Goal: Task Accomplishment & Management: Manage account settings

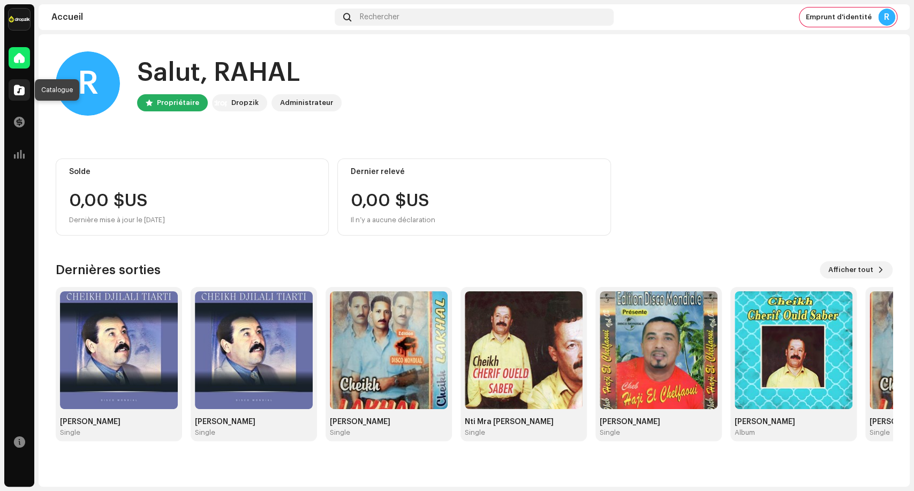
click at [21, 89] on span at bounding box center [19, 90] width 11 height 9
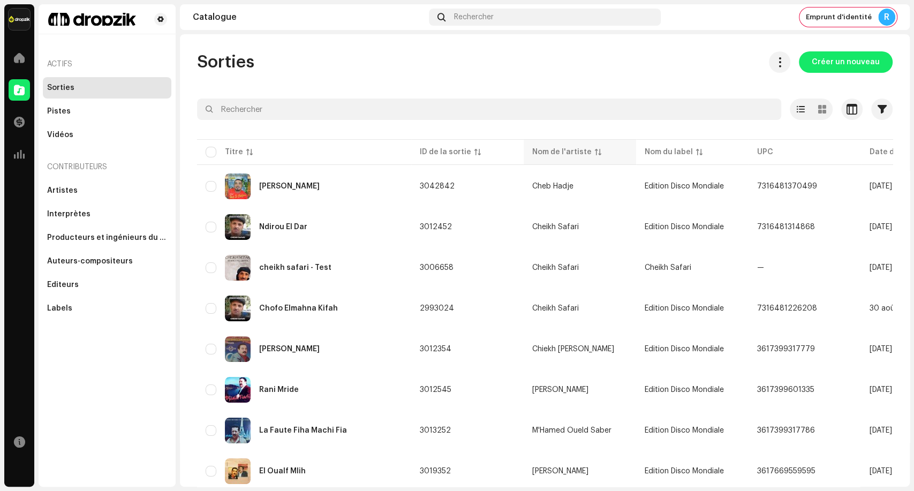
click at [584, 150] on div "Nom de l'artiste" at bounding box center [561, 152] width 59 height 11
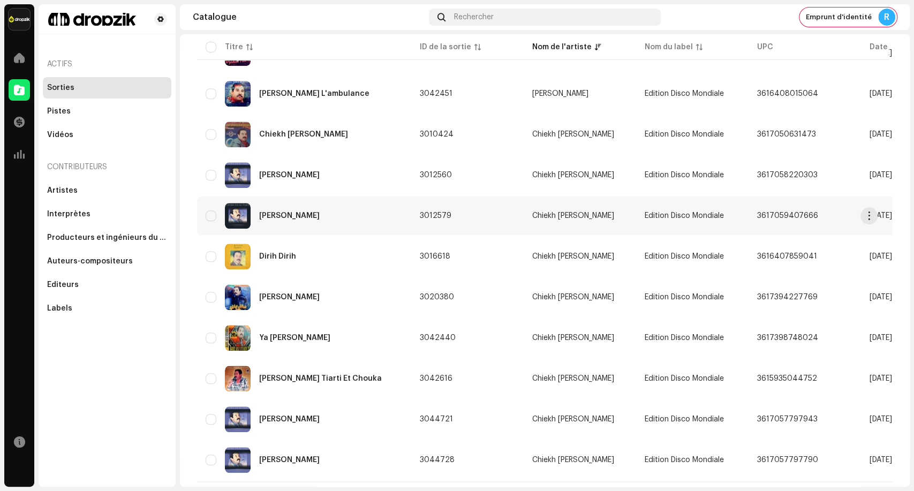
scroll to position [683, 0]
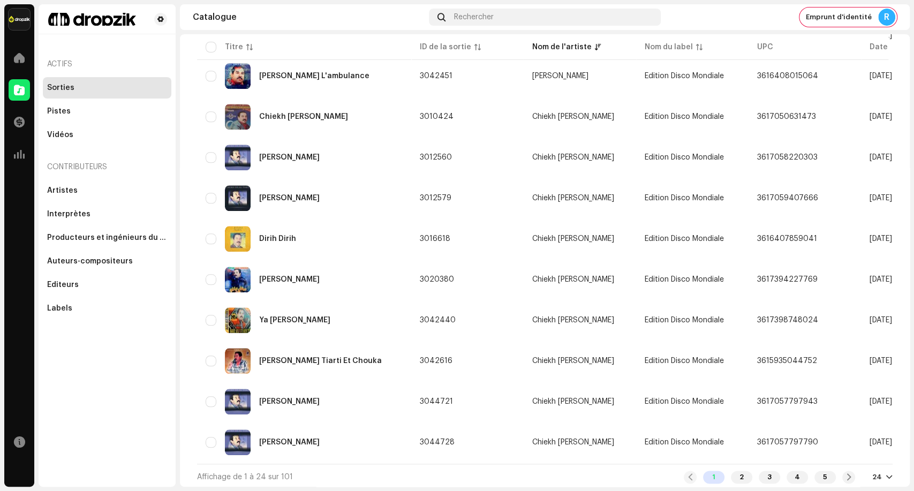
click at [886, 473] on div at bounding box center [889, 477] width 6 height 9
click at [867, 456] on div "72" at bounding box center [859, 454] width 44 height 21
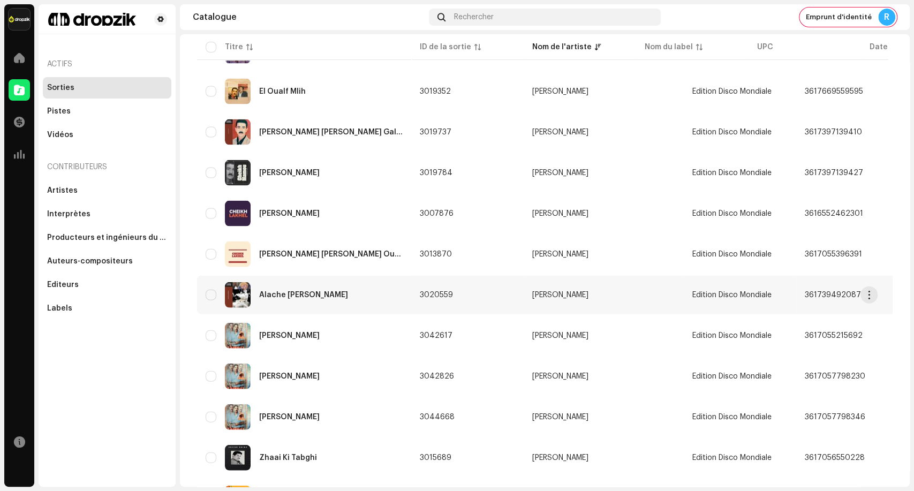
scroll to position [1606, 0]
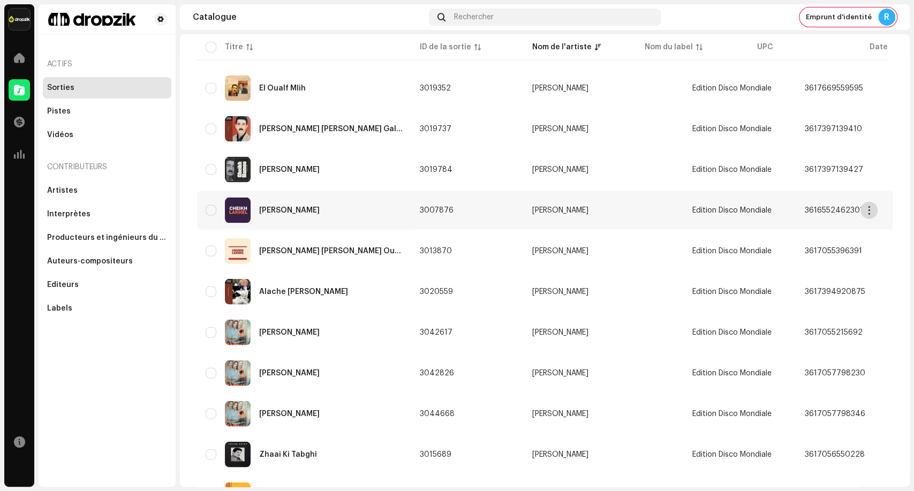
click at [869, 206] on span "button" at bounding box center [869, 210] width 8 height 9
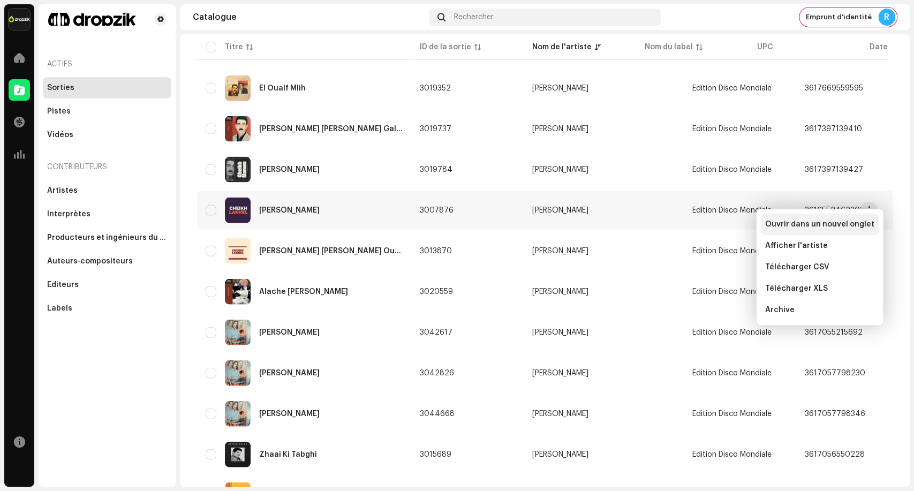
click at [826, 226] on span "Ouvrir dans un nouvel onglet" at bounding box center [819, 224] width 109 height 9
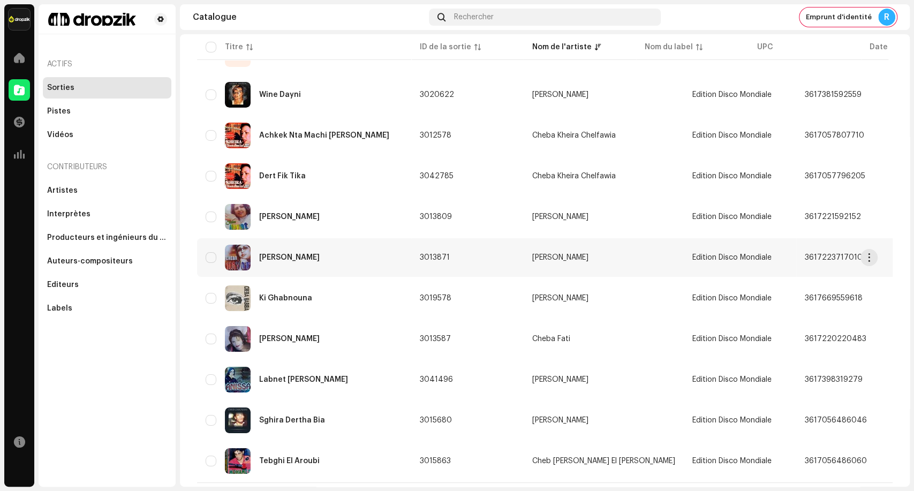
scroll to position [2625, 0]
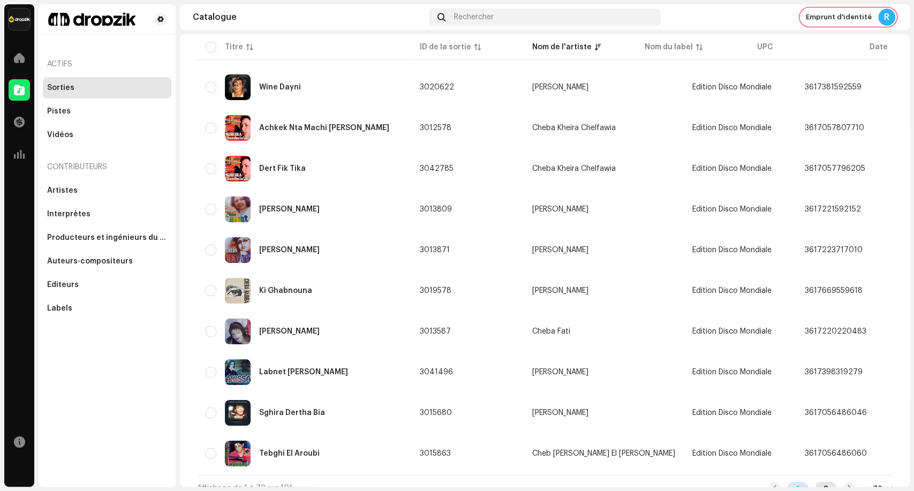
click at [818, 482] on div "2" at bounding box center [825, 488] width 21 height 13
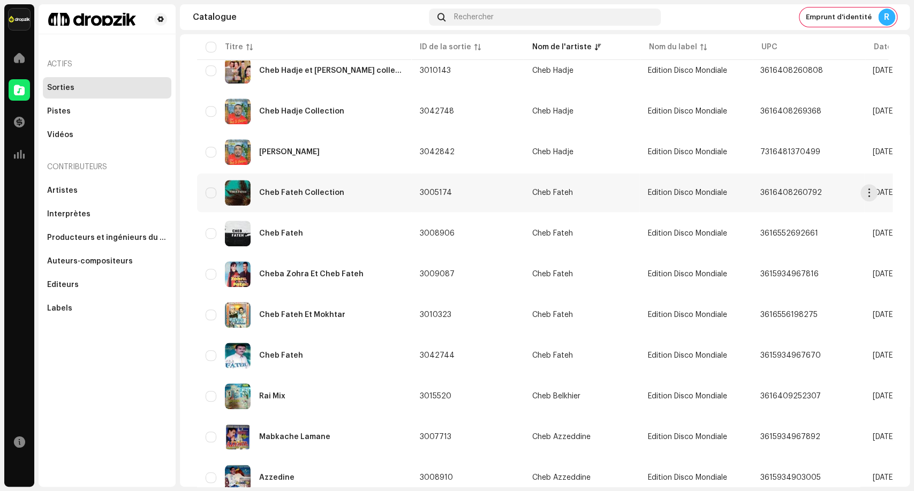
scroll to position [416, 0]
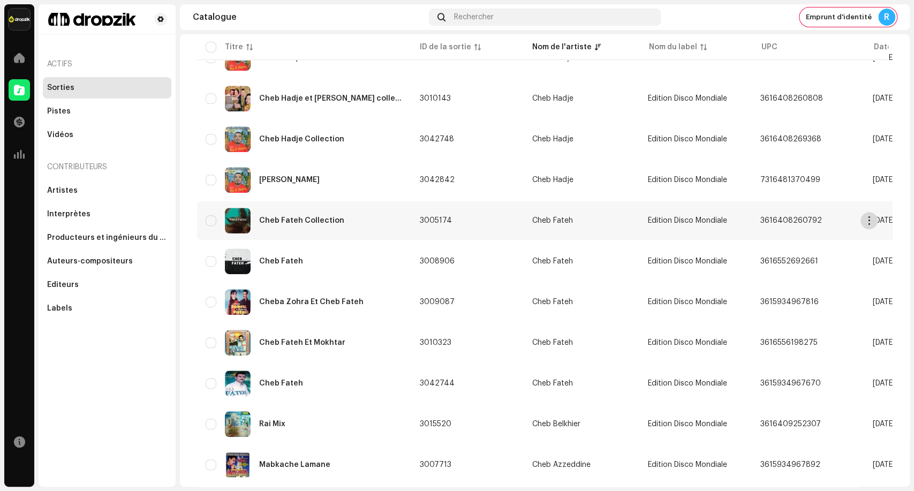
click at [870, 216] on span "button" at bounding box center [869, 220] width 8 height 9
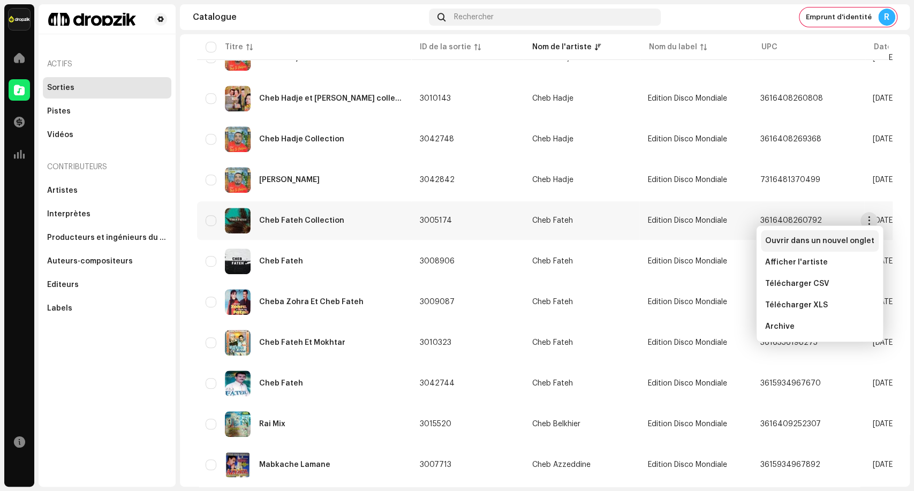
click at [841, 238] on span "Ouvrir dans un nouvel onglet" at bounding box center [819, 241] width 109 height 9
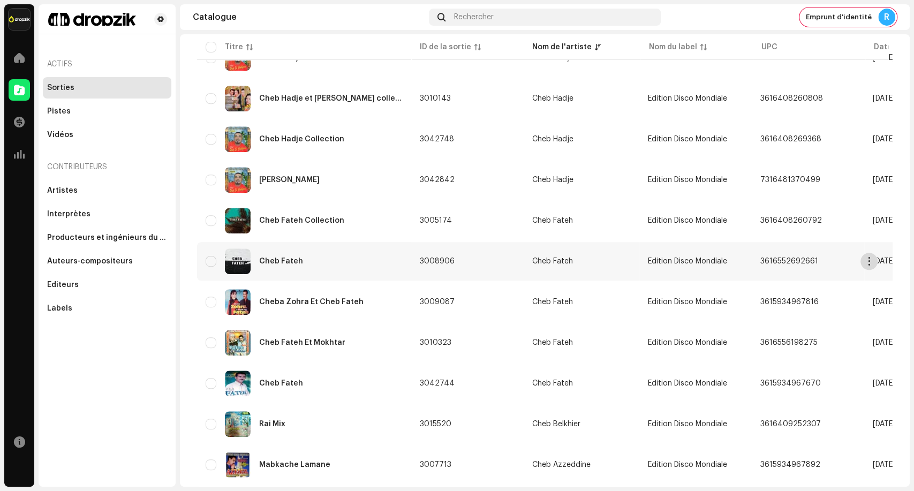
click at [868, 257] on span "button" at bounding box center [869, 261] width 8 height 9
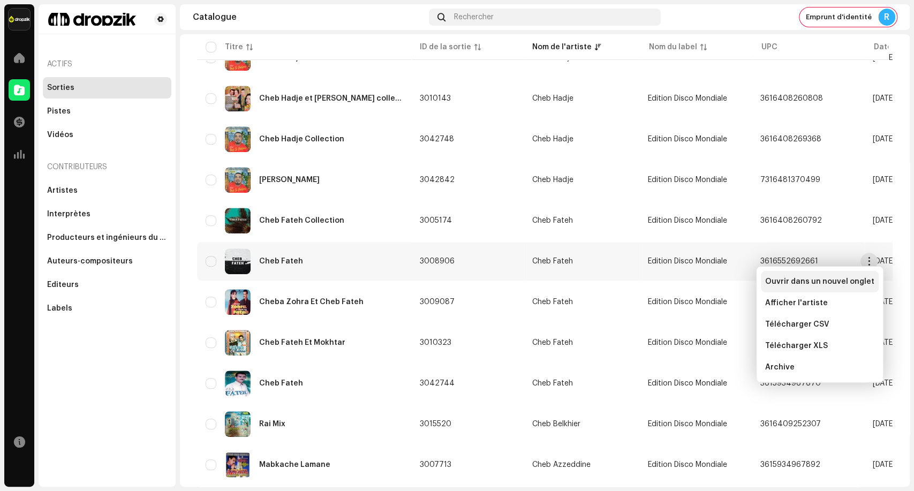
click at [827, 279] on span "Ouvrir dans un nouvel onglet" at bounding box center [819, 281] width 109 height 9
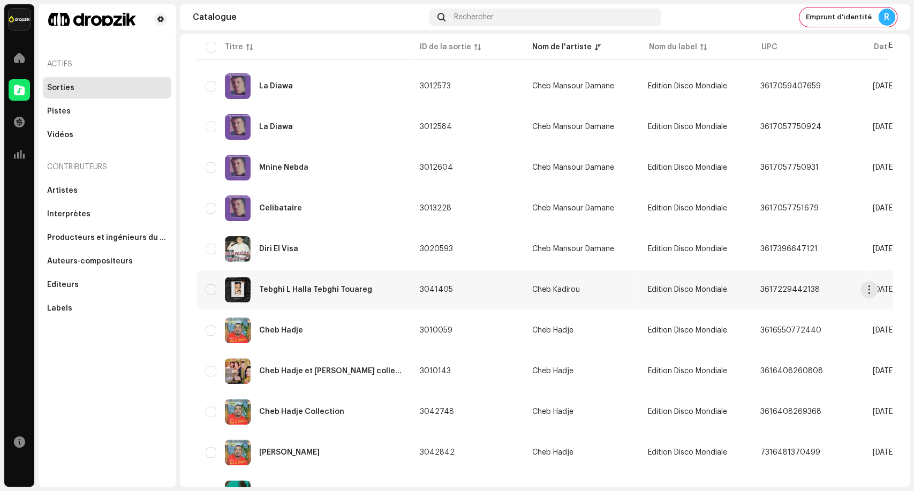
scroll to position [0, 0]
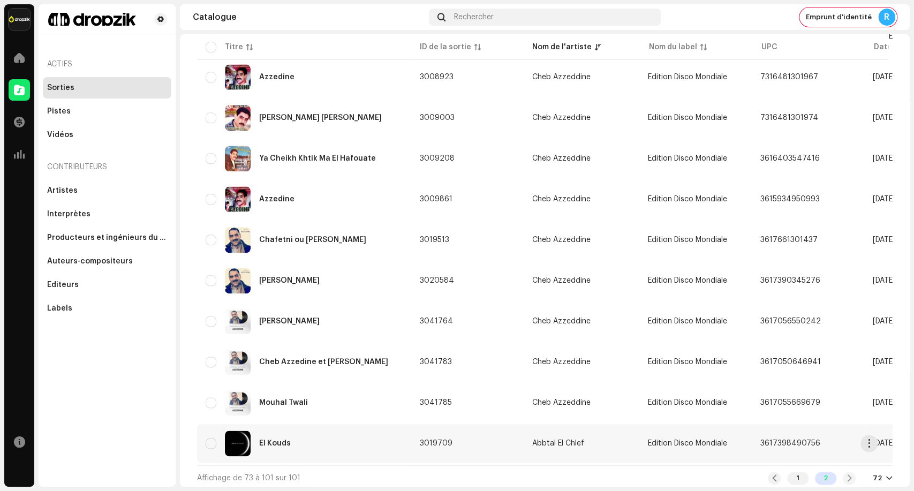
click at [685, 440] on span "Edition Disco Mondiale" at bounding box center [687, 443] width 79 height 7
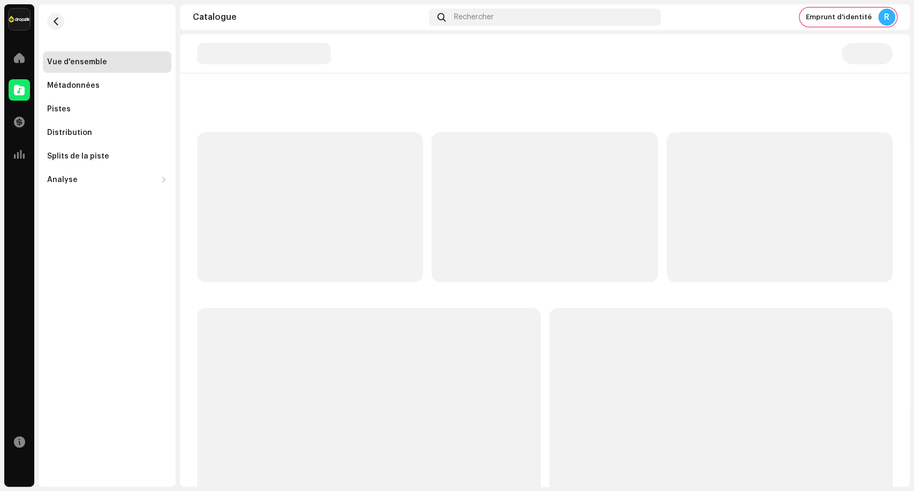
scroll to position [82, 0]
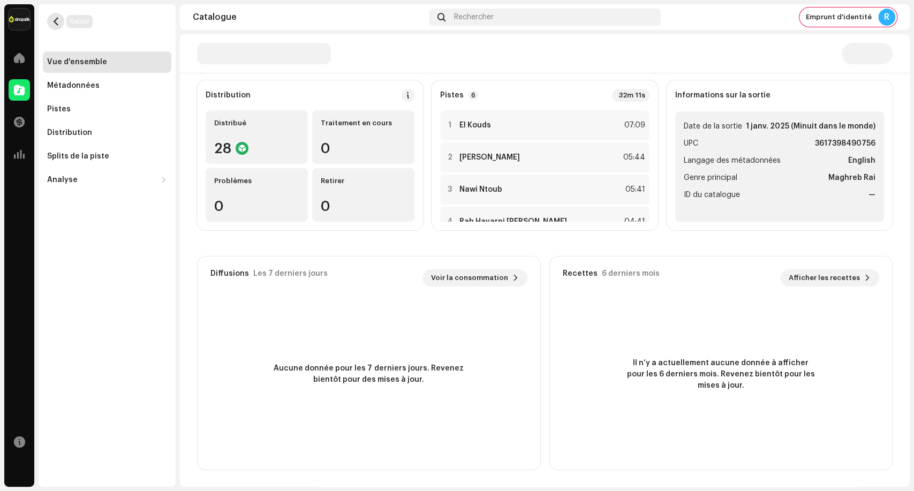
click at [54, 22] on span "button" at bounding box center [56, 21] width 8 height 9
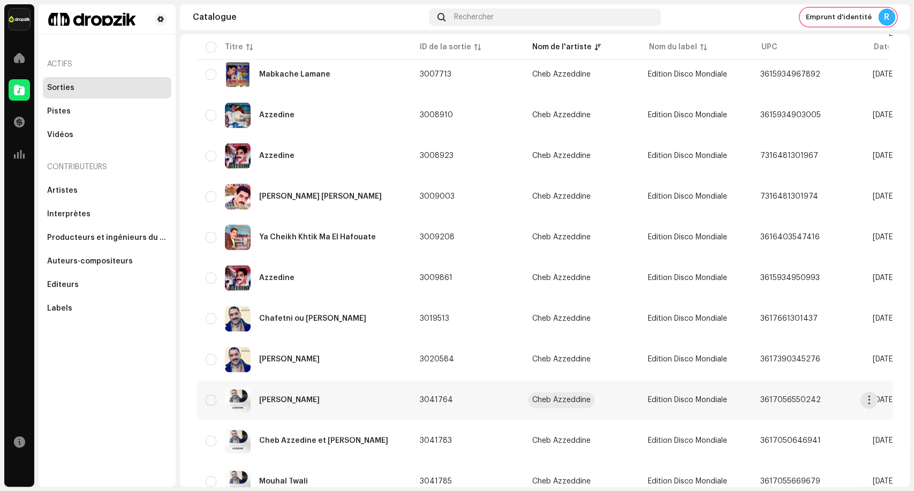
scroll to position [885, 0]
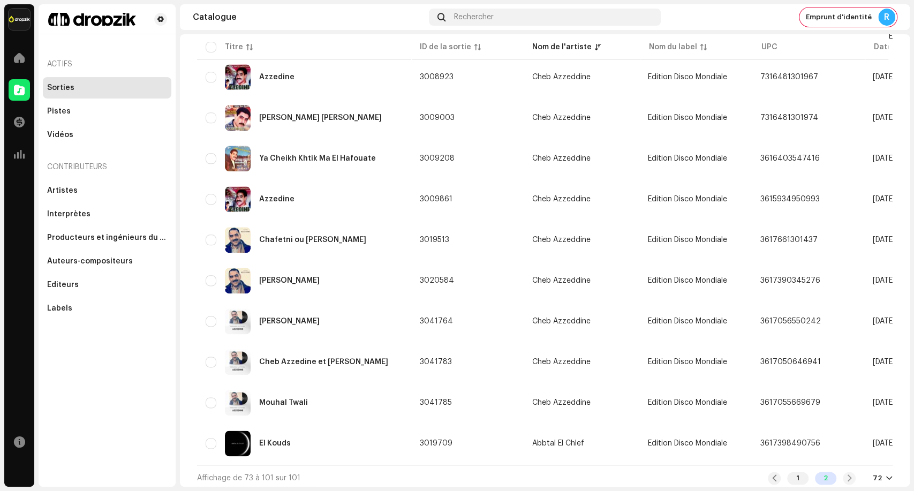
click at [791, 482] on div "Affichage de 73 à 101 sur 101 1 2 72" at bounding box center [544, 478] width 695 height 26
click at [801, 474] on div "1" at bounding box center [797, 478] width 21 height 13
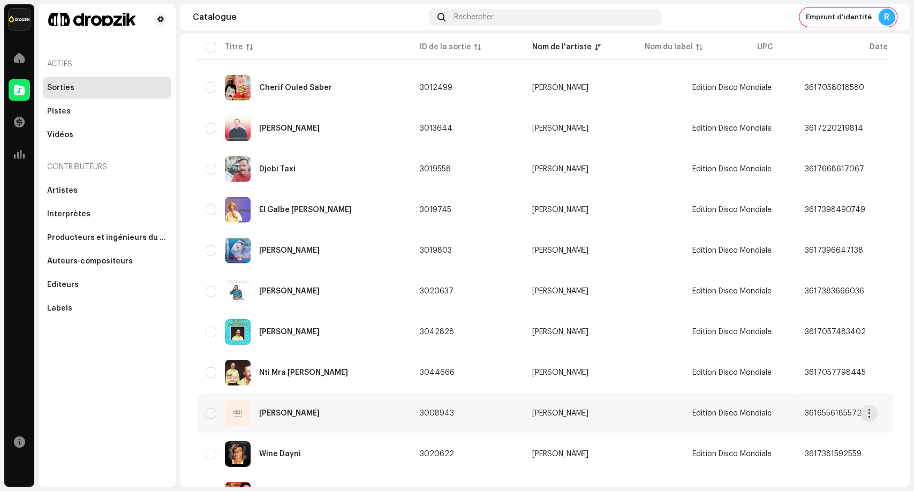
scroll to position [2320, 0]
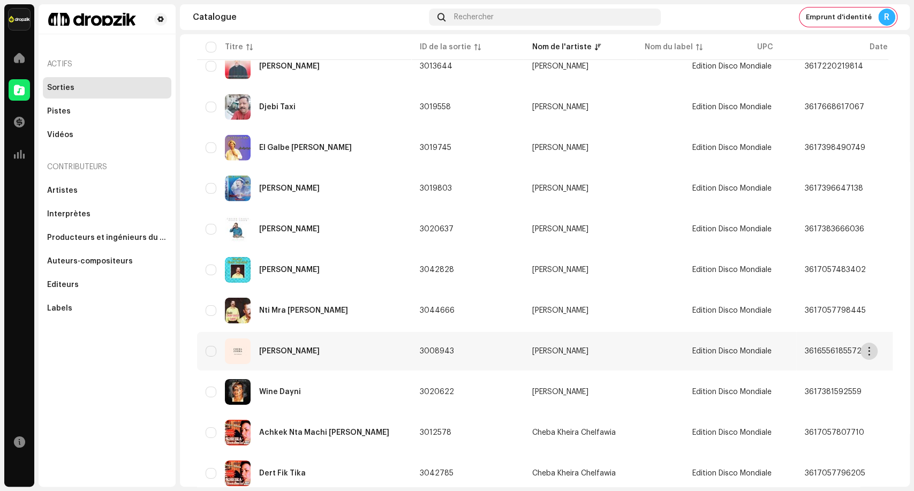
click at [871, 347] on span "button" at bounding box center [869, 351] width 8 height 9
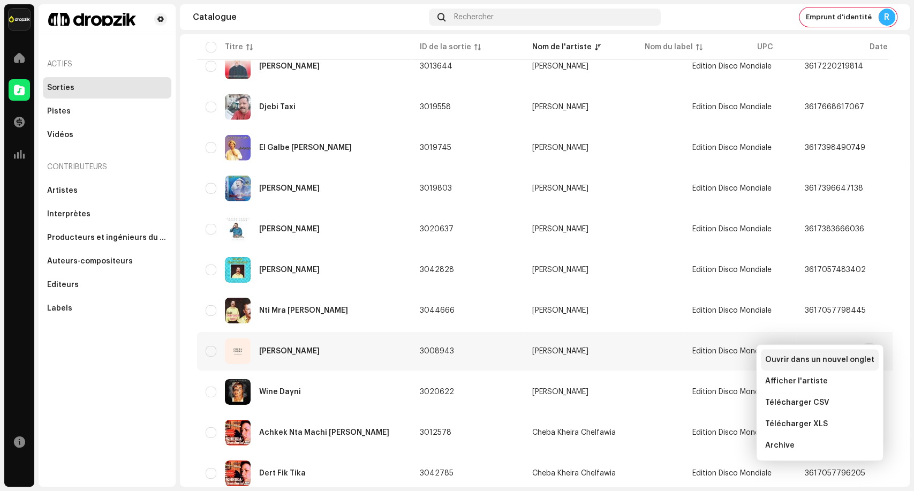
click at [827, 358] on span "Ouvrir dans un nouvel onglet" at bounding box center [819, 360] width 109 height 9
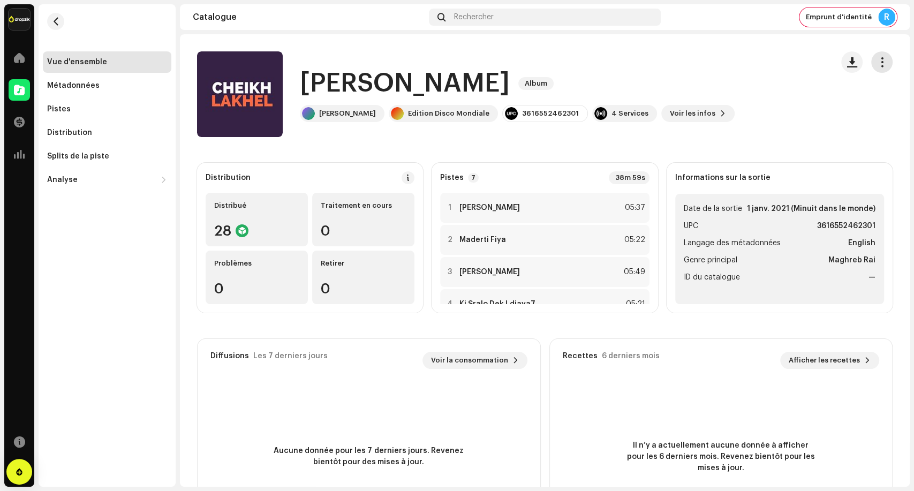
click at [877, 63] on span "button" at bounding box center [882, 62] width 10 height 9
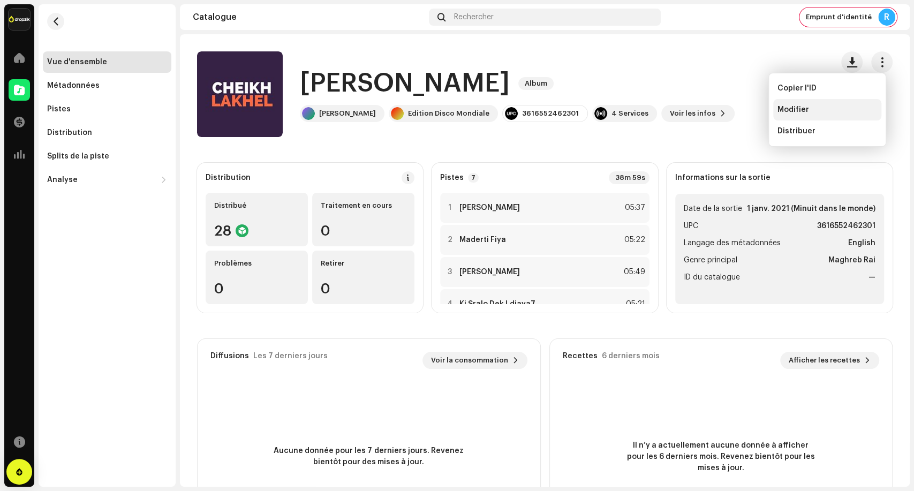
click at [835, 114] on div "Modifier" at bounding box center [827, 109] width 100 height 9
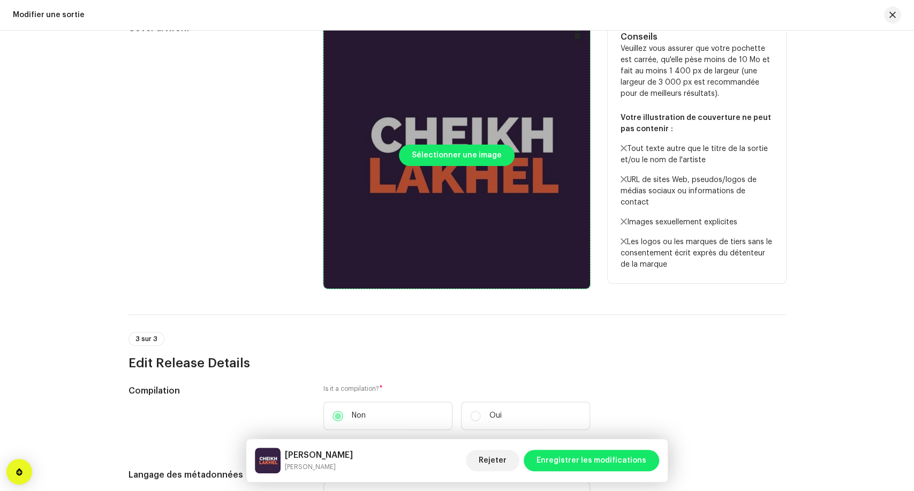
scroll to position [535, 0]
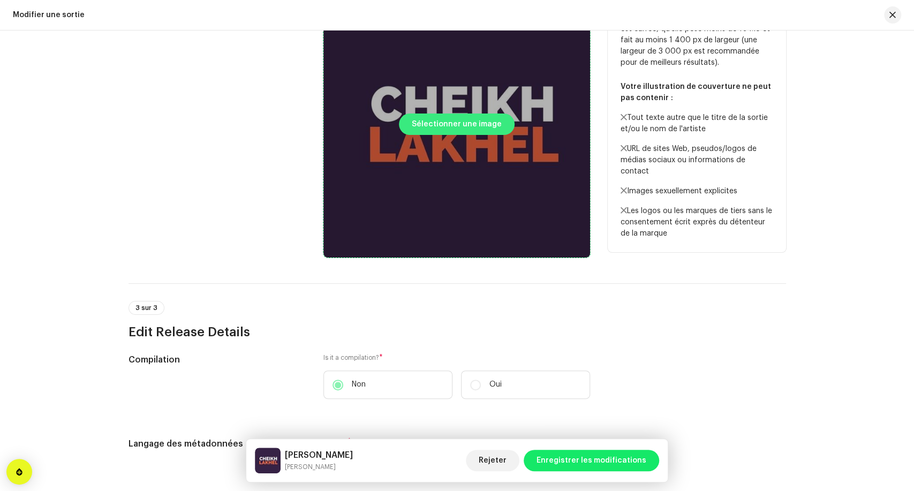
click at [425, 120] on span "Sélectionner une image" at bounding box center [457, 124] width 90 height 21
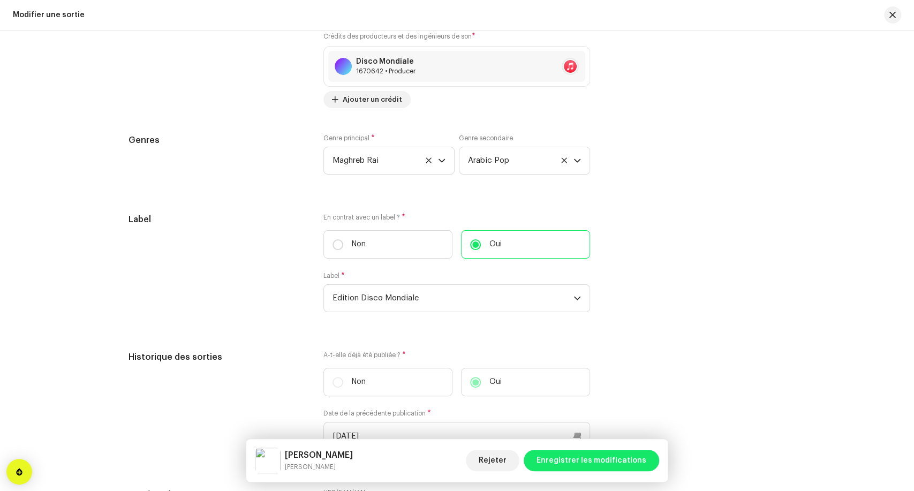
scroll to position [1725, 0]
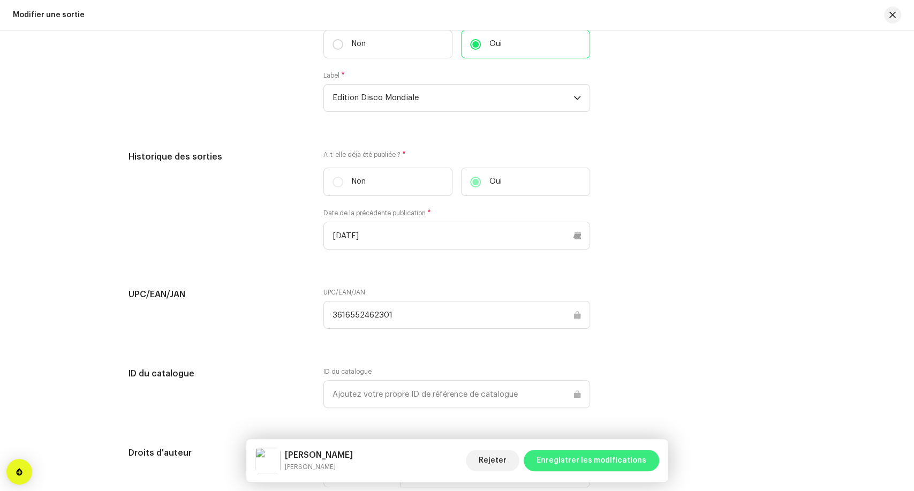
click at [607, 466] on span "Enregistrer les modifications" at bounding box center [591, 460] width 110 height 21
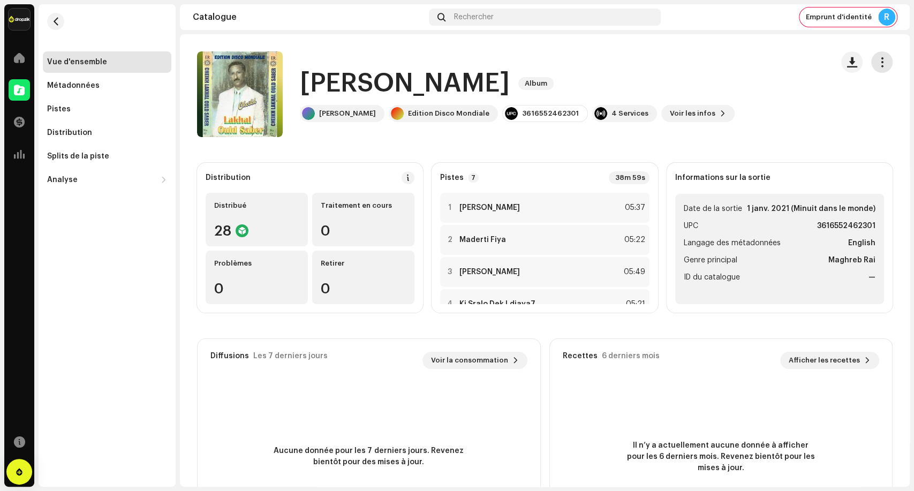
click at [879, 61] on span "button" at bounding box center [882, 62] width 10 height 9
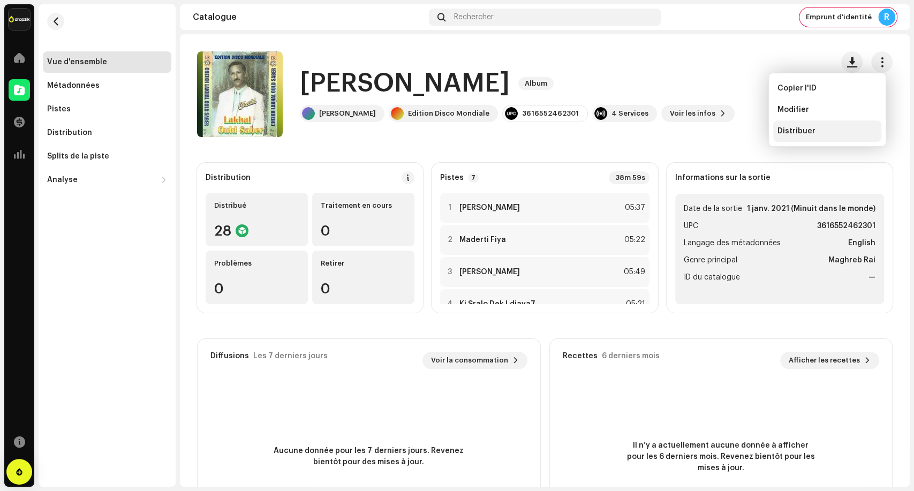
click at [838, 138] on div "Distribuer" at bounding box center [827, 130] width 108 height 21
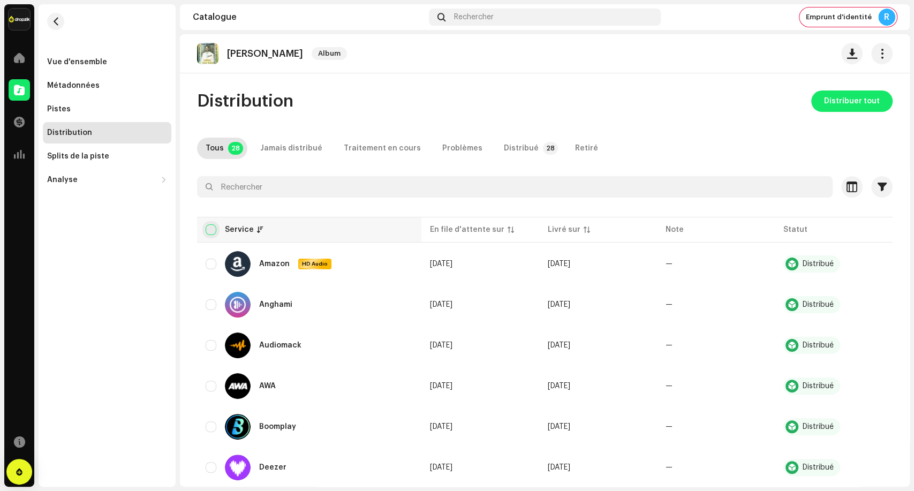
click at [215, 231] on input "checkbox" at bounding box center [211, 229] width 11 height 11
checkbox input "true"
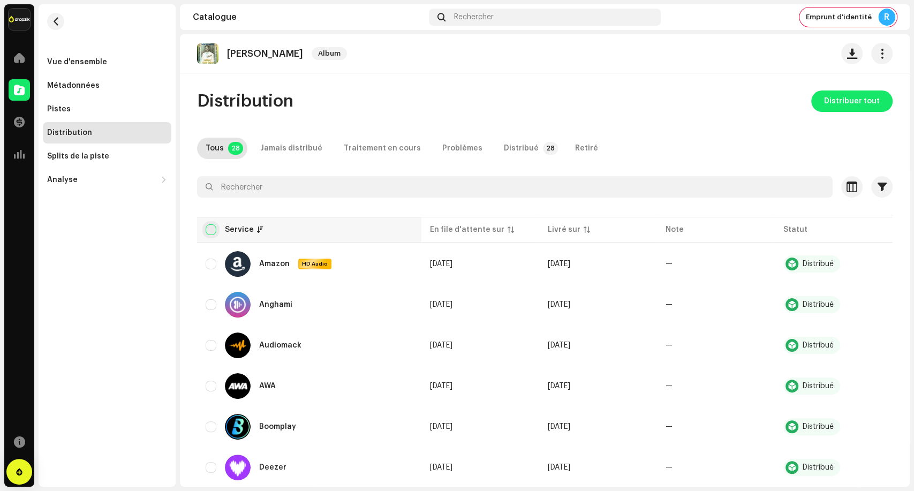
checkbox input "true"
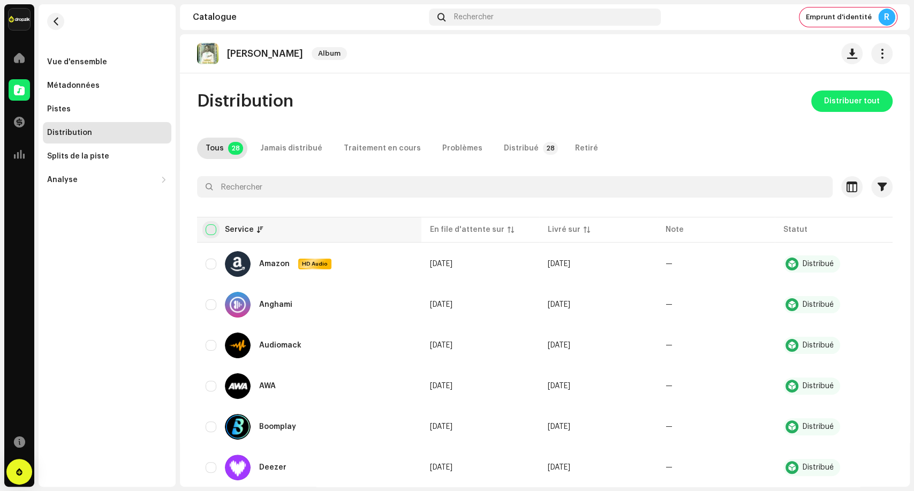
checkbox input "true"
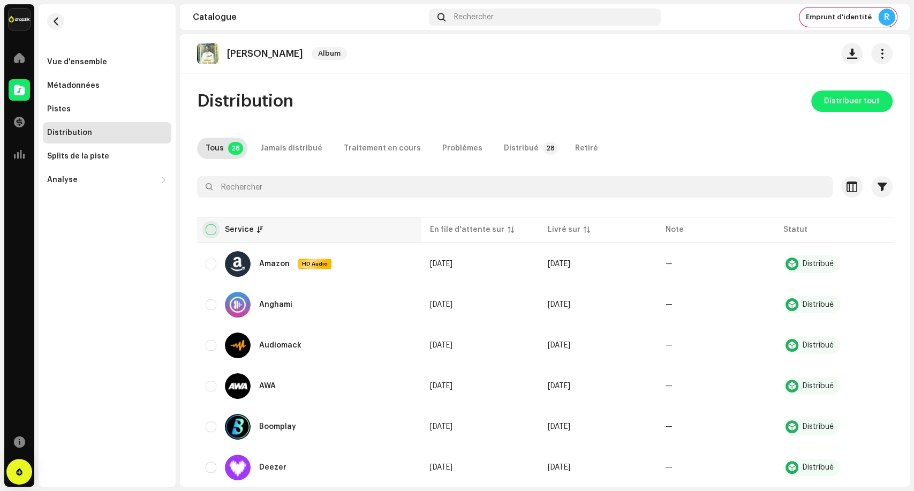
checkbox input "true"
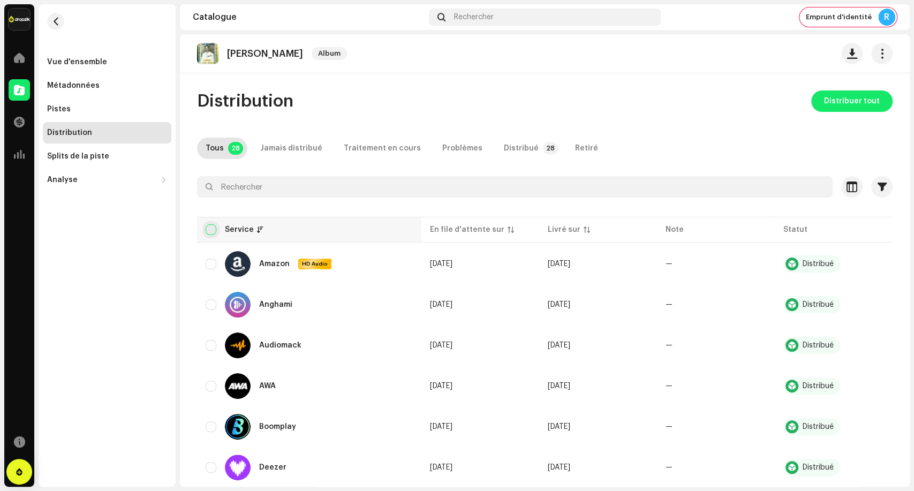
checkbox input "true"
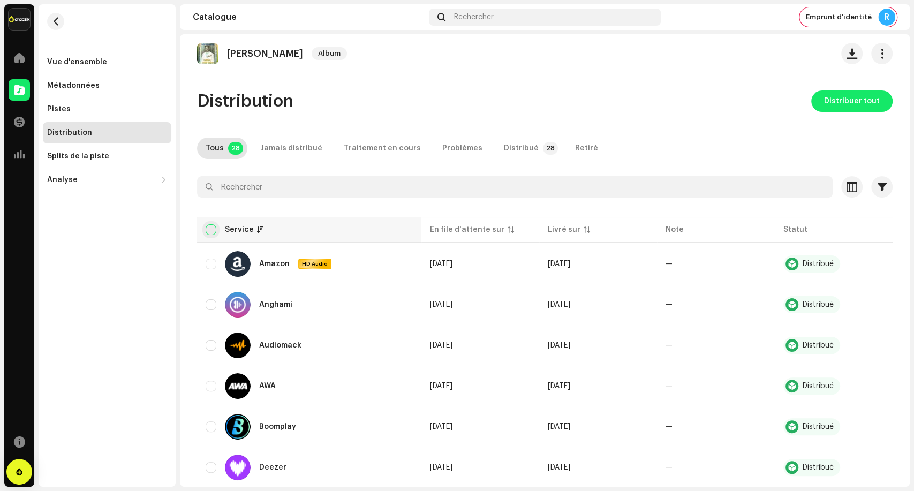
checkbox input "true"
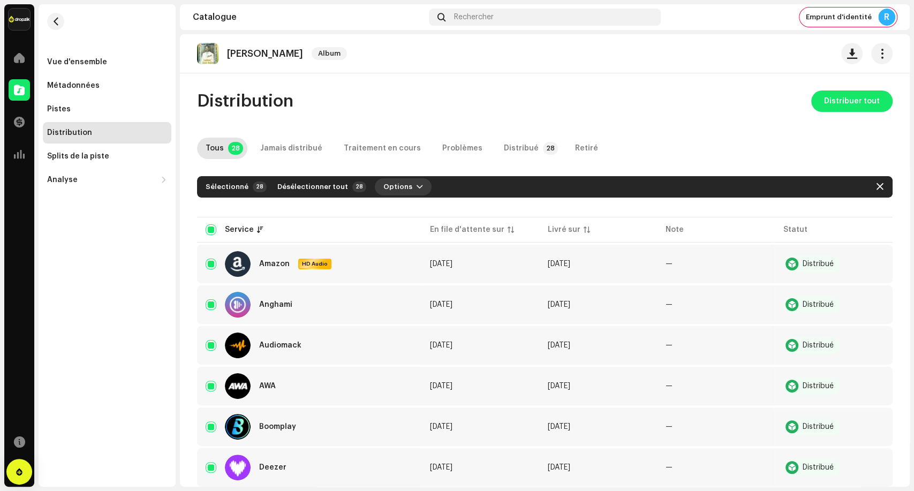
click at [400, 190] on button "Options" at bounding box center [403, 186] width 57 height 17
click at [418, 211] on div "Distribuer" at bounding box center [425, 211] width 100 height 9
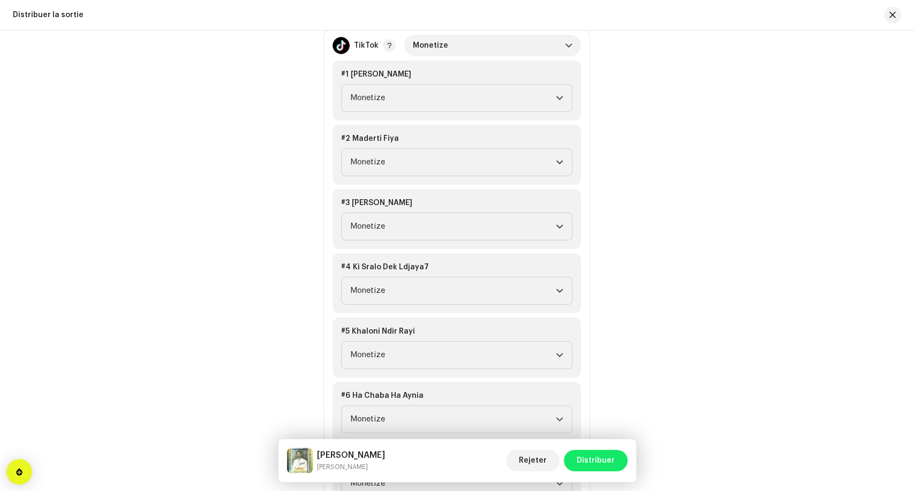
scroll to position [1606, 0]
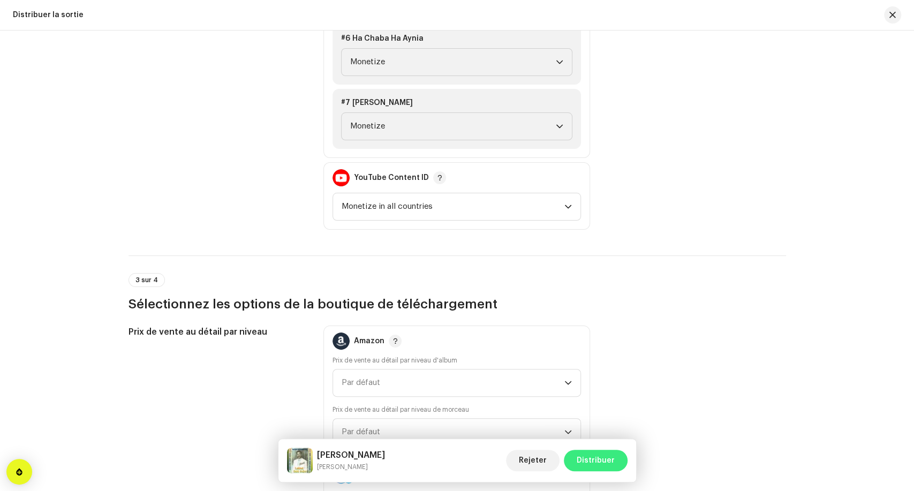
click at [598, 464] on span "Distribuer" at bounding box center [596, 460] width 38 height 21
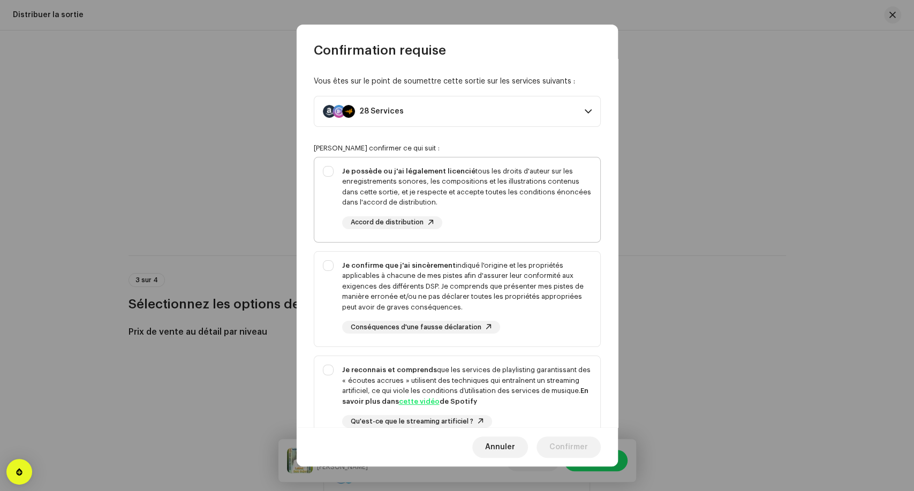
click at [486, 213] on div "Je possède ou j'ai légalement licencié tous les droits d'auteur sur les enregis…" at bounding box center [466, 197] width 249 height 63
checkbox input "true"
click at [523, 284] on div "Je confirme que j'ai sincèrement indiqué l'origine et les propriétés applicable…" at bounding box center [466, 286] width 249 height 52
checkbox input "true"
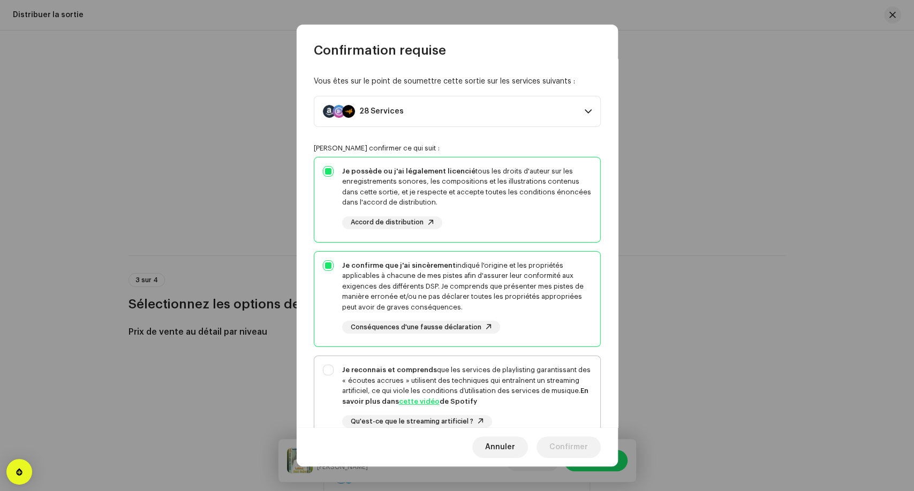
click at [544, 378] on div "Je reconnais et comprends que les services de playlisting garantissant des « éc…" at bounding box center [466, 386] width 249 height 42
checkbox input "true"
click at [568, 443] on span "Confirmer" at bounding box center [568, 446] width 39 height 21
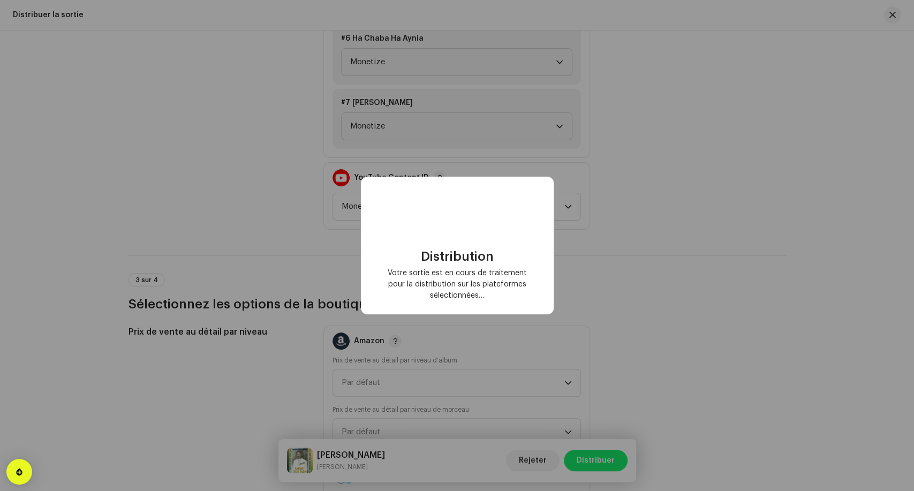
checkbox input "false"
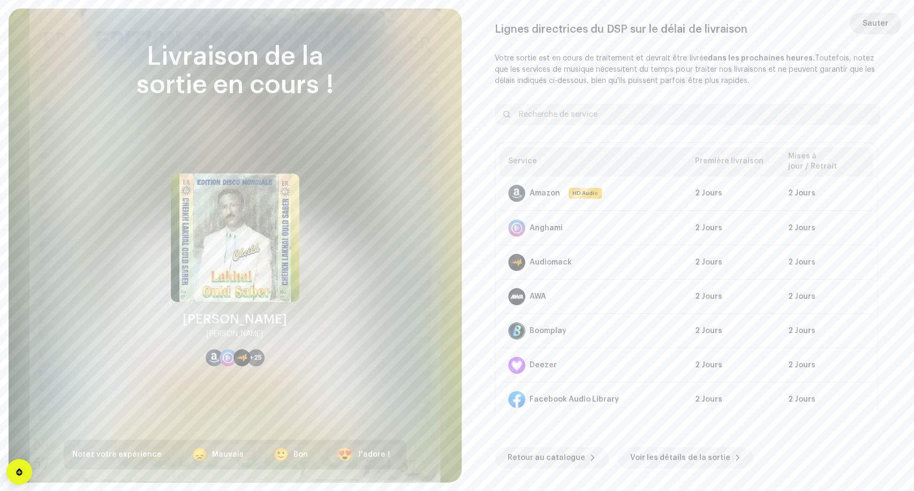
click at [874, 26] on span "Sauter" at bounding box center [876, 23] width 26 height 21
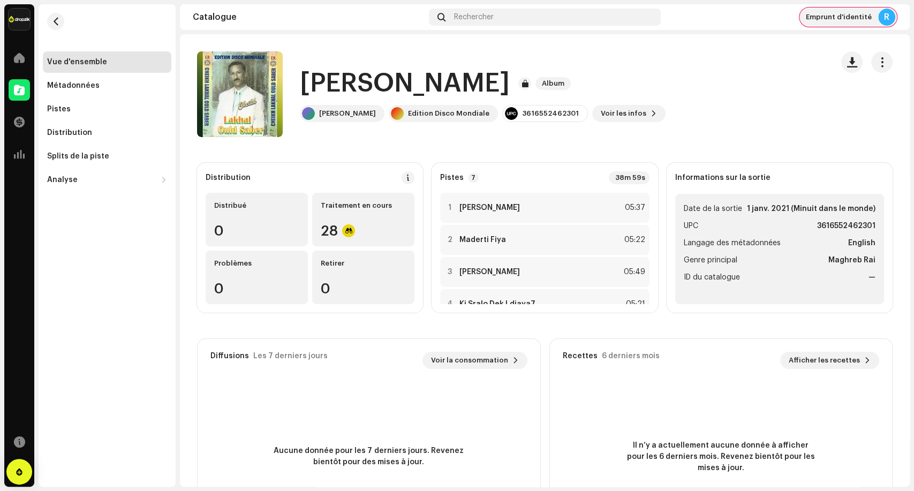
click at [852, 19] on span "Emprunt d'identité" at bounding box center [839, 17] width 66 height 9
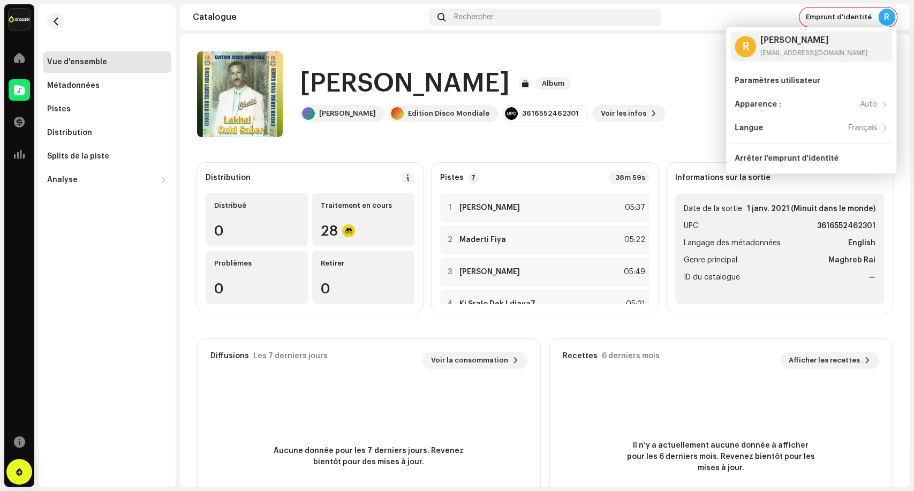
click at [493, 89] on div "Rabi Blani Album" at bounding box center [483, 83] width 366 height 34
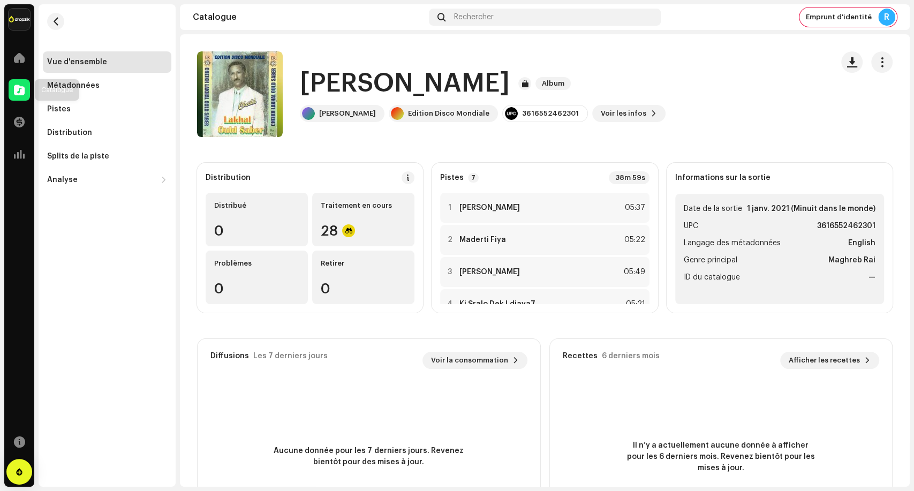
click at [16, 90] on span at bounding box center [19, 90] width 11 height 9
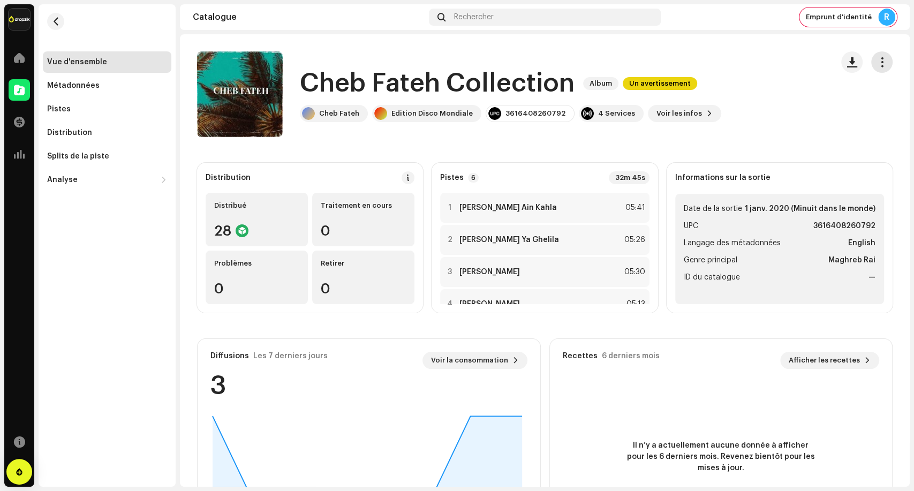
click at [873, 69] on button "button" at bounding box center [881, 61] width 21 height 21
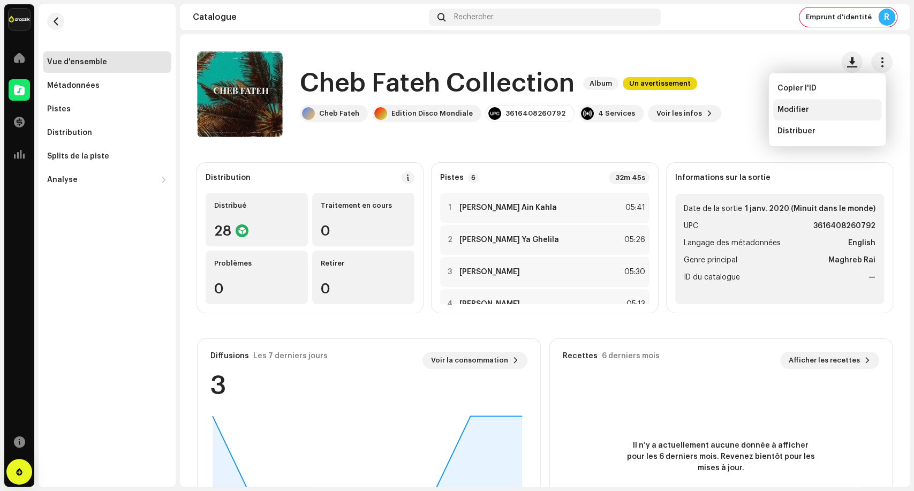
click at [823, 108] on div "Modifier" at bounding box center [827, 109] width 100 height 9
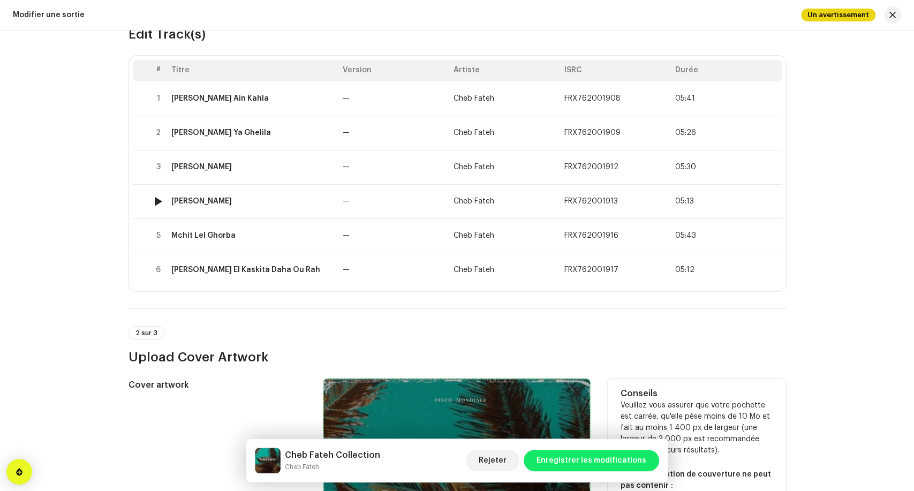
scroll to position [297, 0]
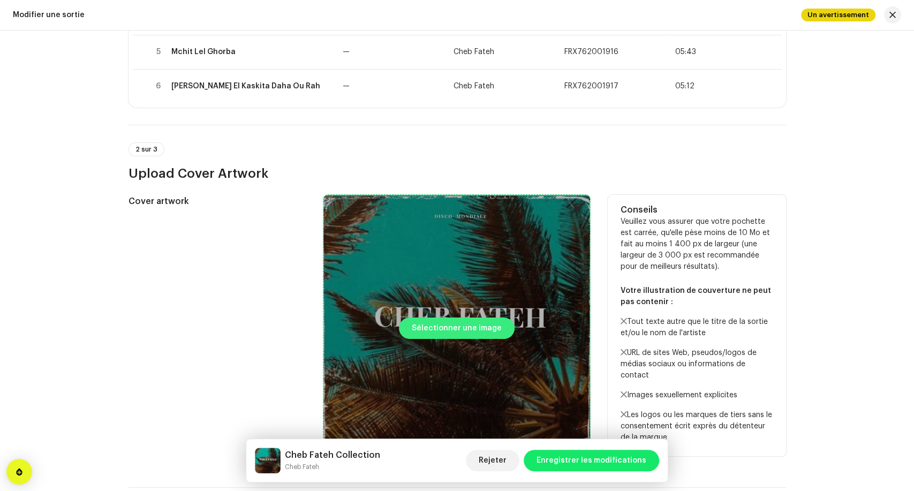
click at [441, 327] on span "Sélectionner une image" at bounding box center [457, 327] width 90 height 21
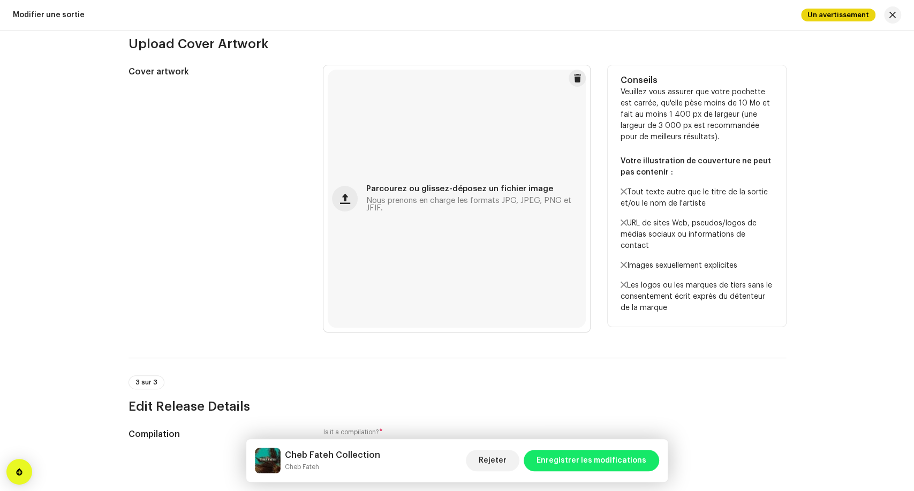
scroll to position [475, 0]
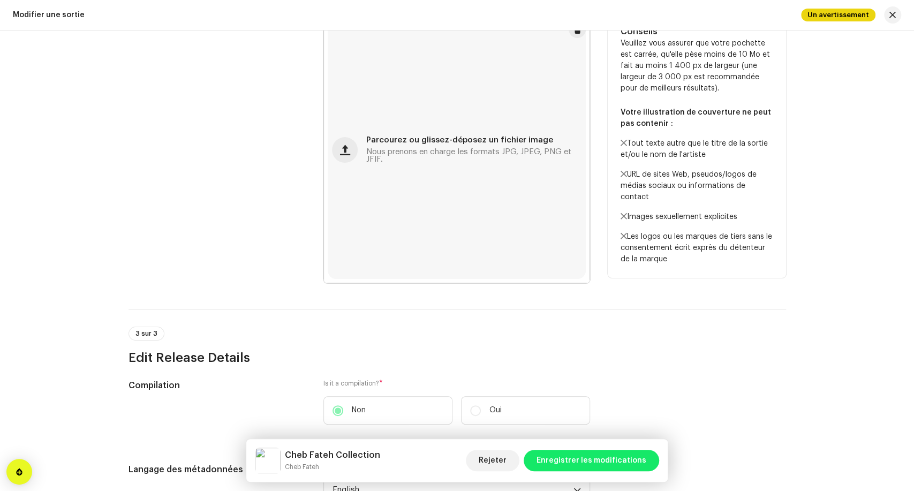
click at [599, 442] on div "Cheb Fateh Collection Cheb Fateh Rejeter Enregistrer les modifications" at bounding box center [457, 460] width 422 height 43
click at [608, 456] on span "Enregistrer les modifications" at bounding box center [591, 460] width 110 height 21
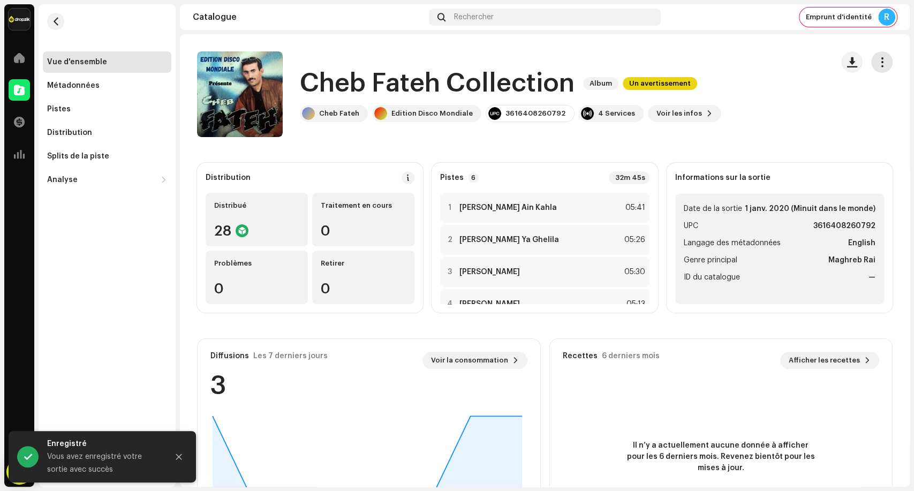
click at [877, 64] on span "button" at bounding box center [882, 62] width 10 height 9
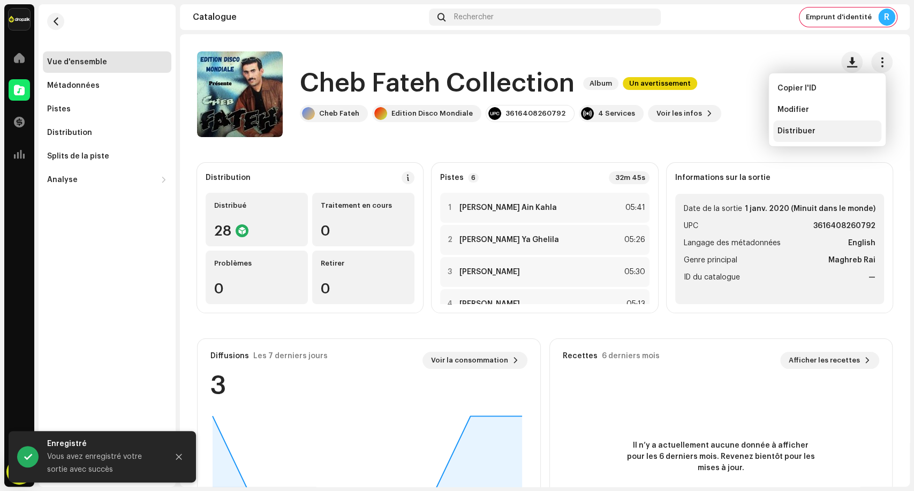
click at [848, 134] on div "Distribuer" at bounding box center [827, 131] width 100 height 9
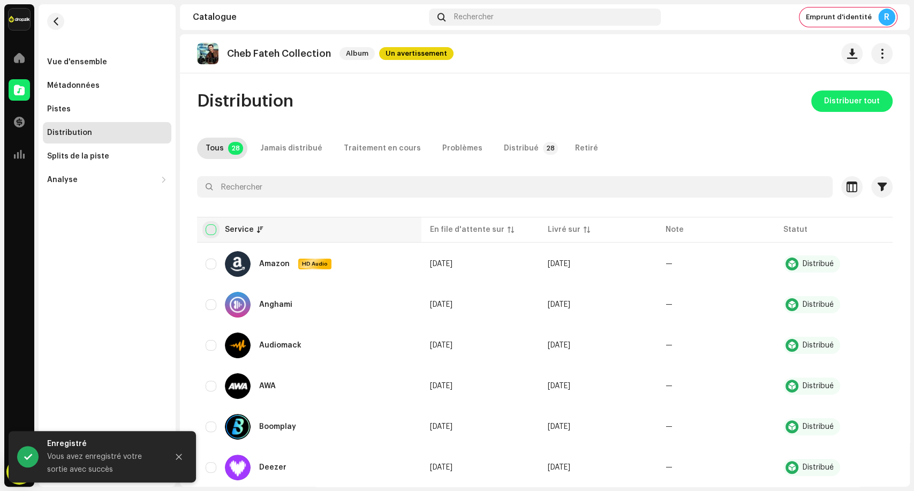
click at [212, 230] on input "checkbox" at bounding box center [211, 229] width 11 height 11
checkbox input "true"
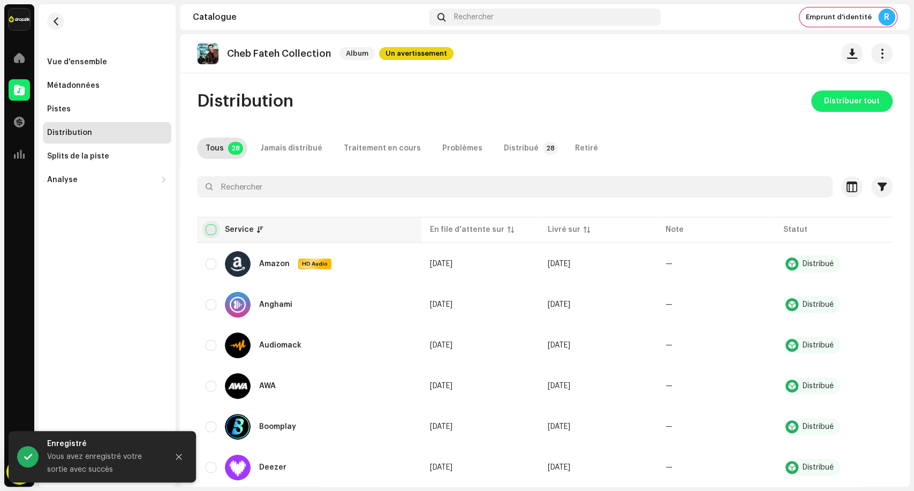
checkbox input "true"
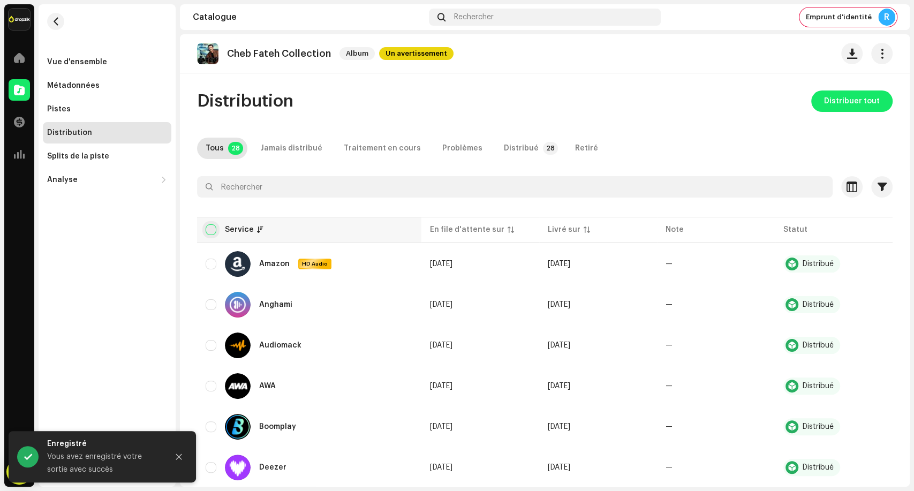
checkbox input "true"
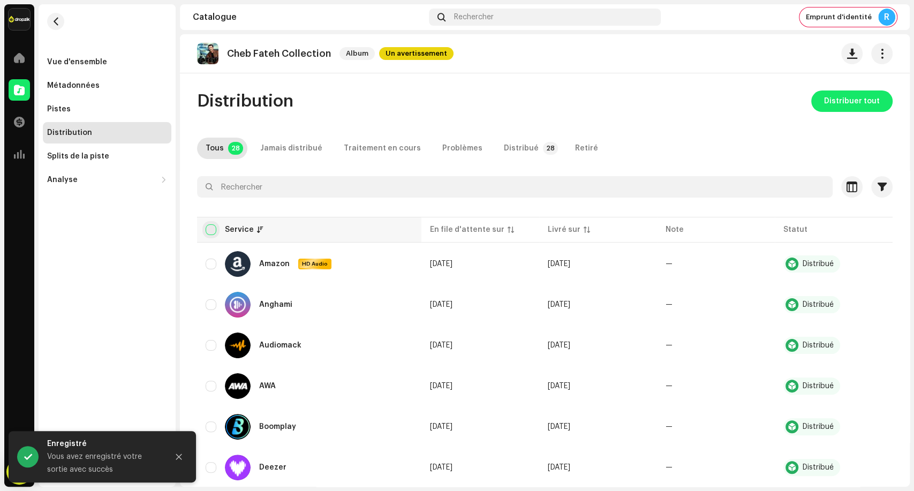
checkbox input "true"
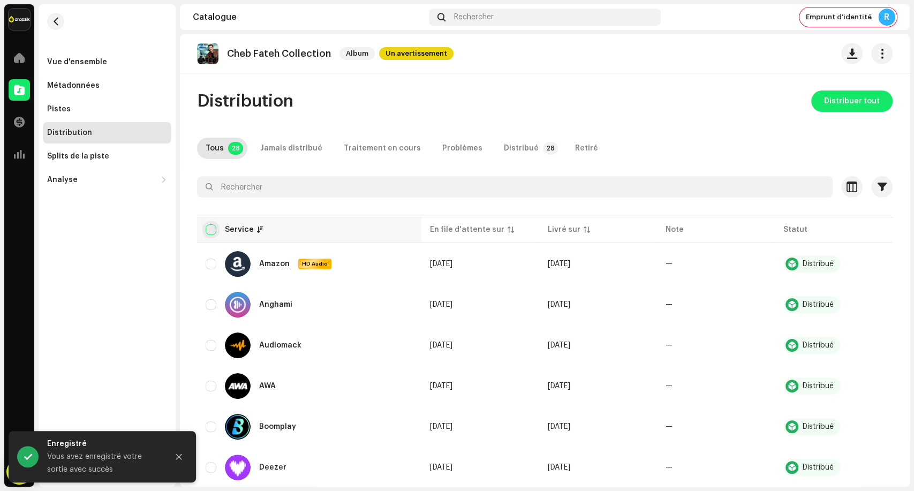
checkbox input "true"
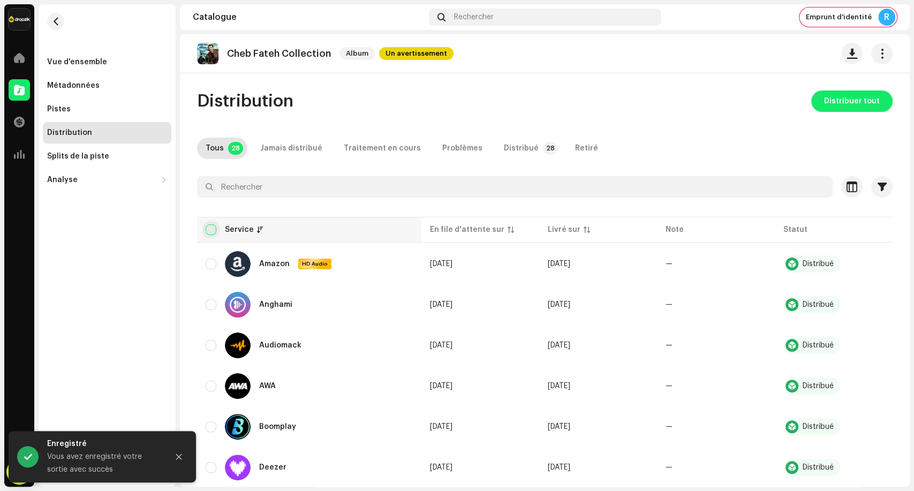
checkbox input "true"
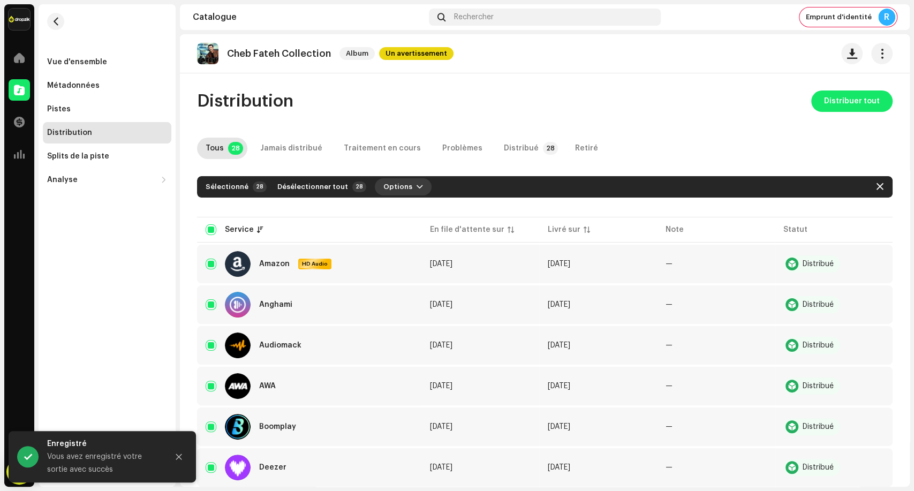
click at [392, 185] on span "Options" at bounding box center [397, 186] width 29 height 21
click at [398, 209] on span "Distribuer" at bounding box center [394, 211] width 38 height 9
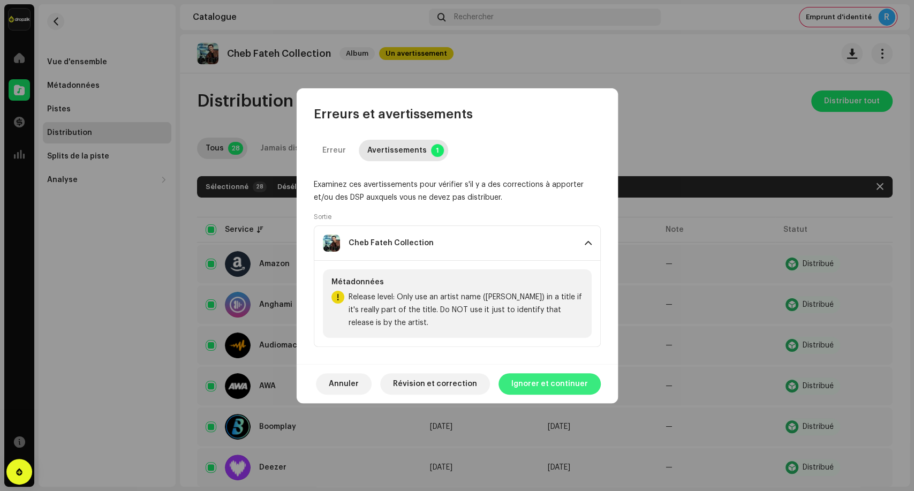
click at [526, 394] on span "Ignorer et continuer" at bounding box center [549, 383] width 77 height 21
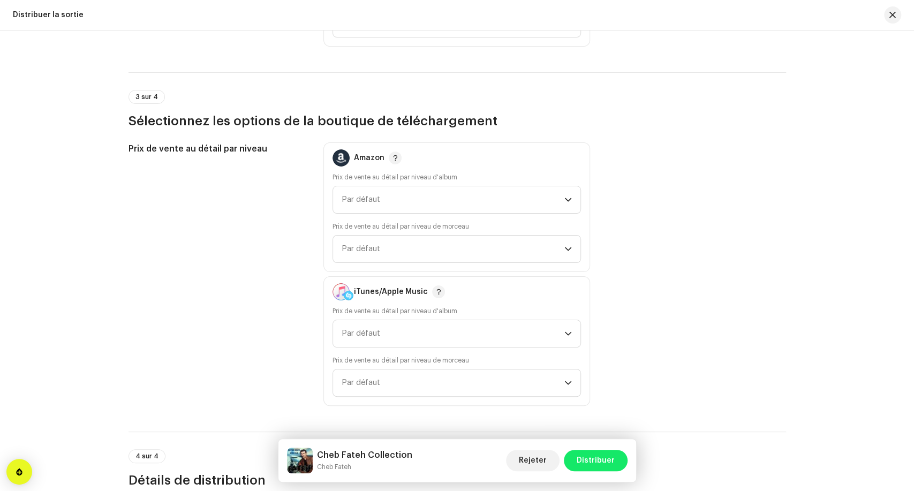
scroll to position [2010, 0]
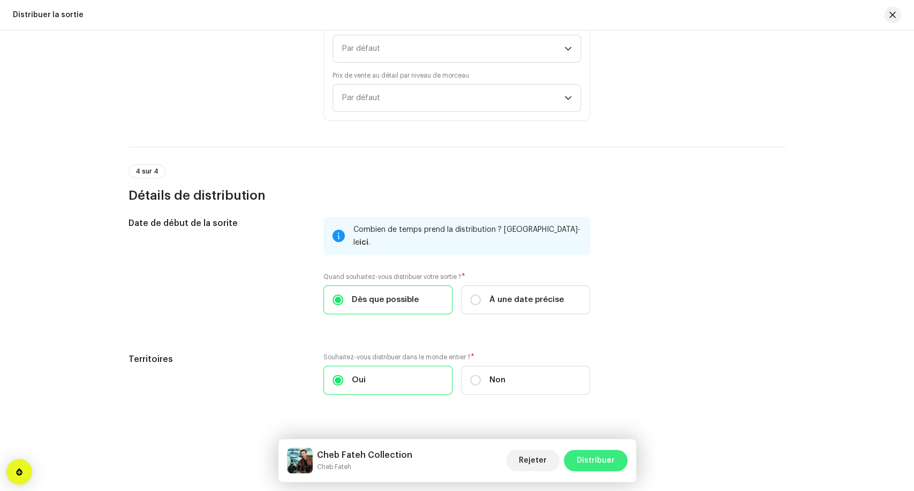
click at [595, 470] on span "Distribuer" at bounding box center [596, 460] width 38 height 21
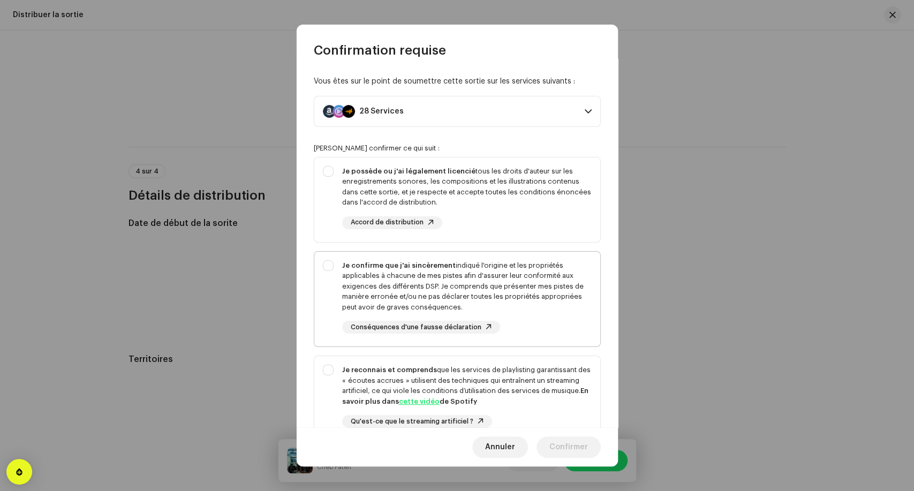
drag, startPoint x: 481, startPoint y: 218, endPoint x: 513, endPoint y: 255, distance: 49.0
click at [482, 217] on div "Je possède ou j'ai légalement licencié tous les droits d'auteur sur les enregis…" at bounding box center [466, 197] width 249 height 63
checkbox input "true"
click at [528, 292] on div "Je confirme que j'ai sincèrement indiqué l'origine et les propriétés applicable…" at bounding box center [466, 286] width 249 height 52
checkbox input "true"
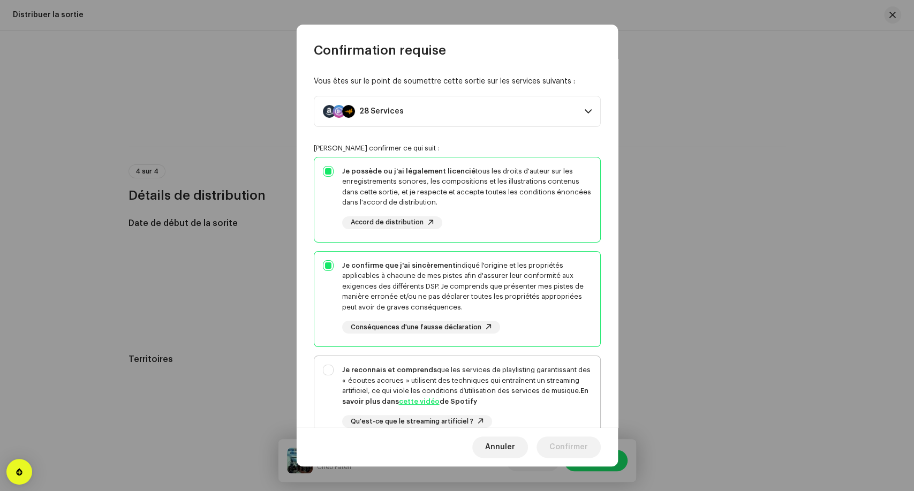
click at [540, 387] on div "Je reconnais et comprends que les services de playlisting garantissant des « éc…" at bounding box center [466, 386] width 249 height 42
checkbox input "true"
click at [579, 451] on span "Confirmer" at bounding box center [568, 446] width 39 height 21
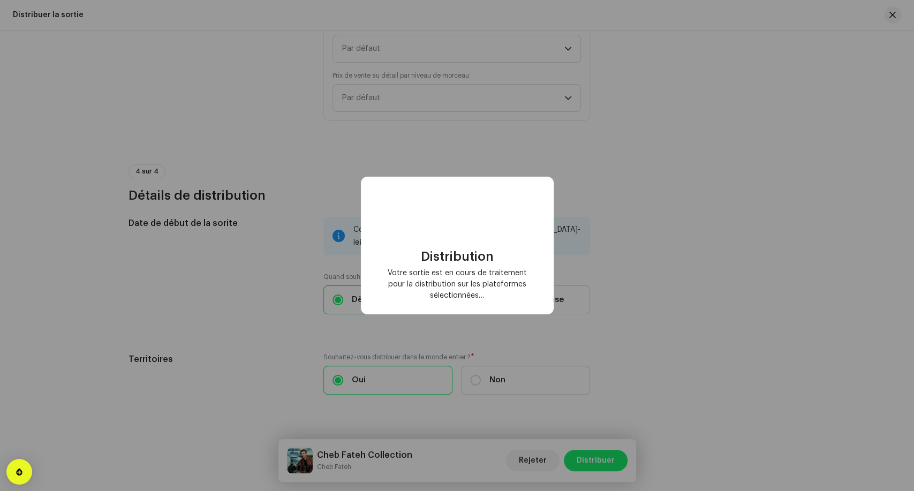
checkbox input "false"
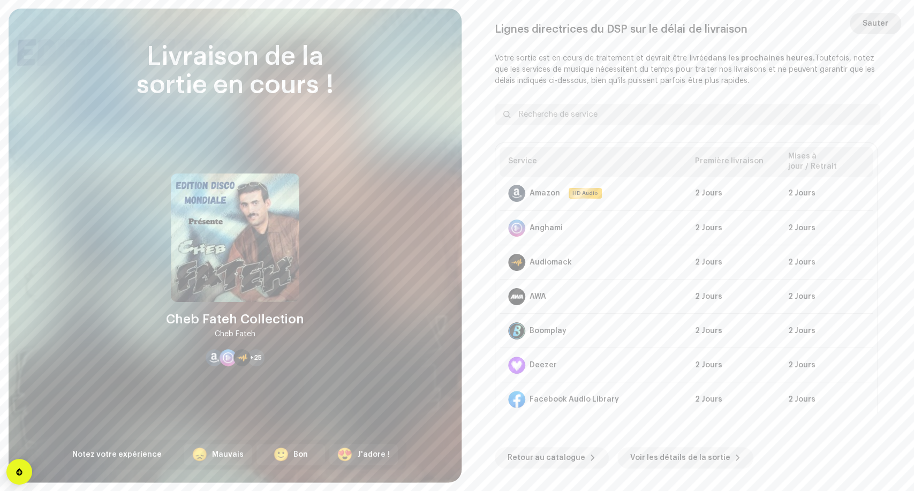
click at [875, 22] on span "Sauter" at bounding box center [876, 23] width 26 height 21
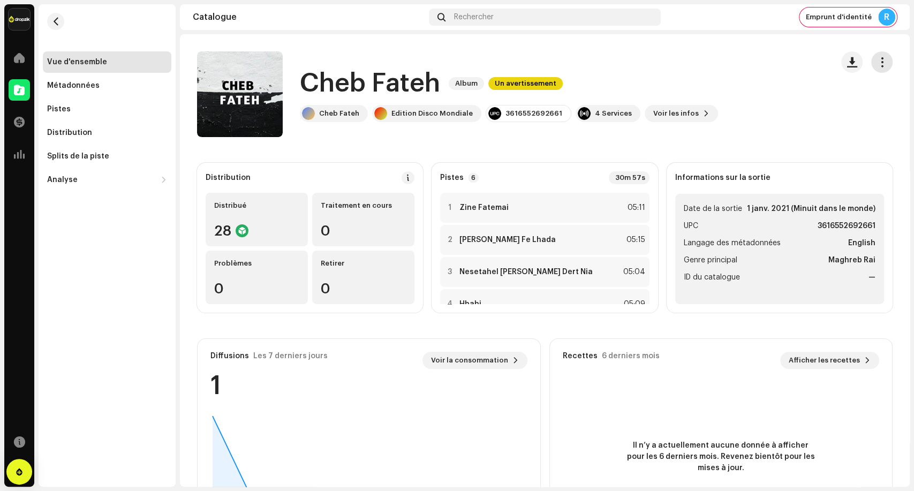
click at [877, 62] on span "button" at bounding box center [882, 62] width 10 height 9
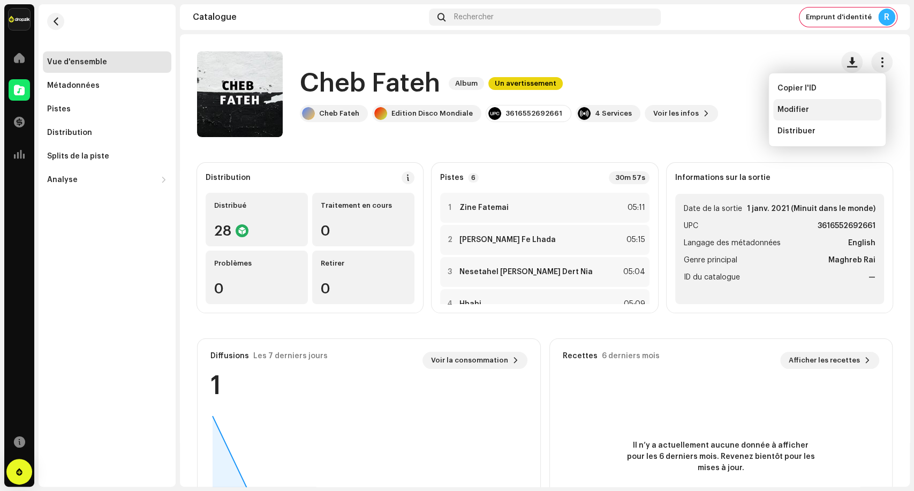
click at [821, 111] on div "Modifier" at bounding box center [827, 109] width 100 height 9
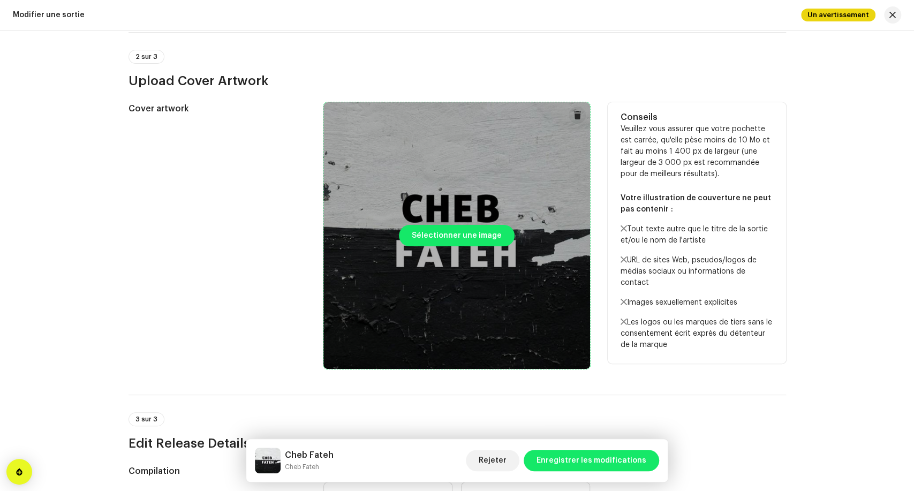
scroll to position [535, 0]
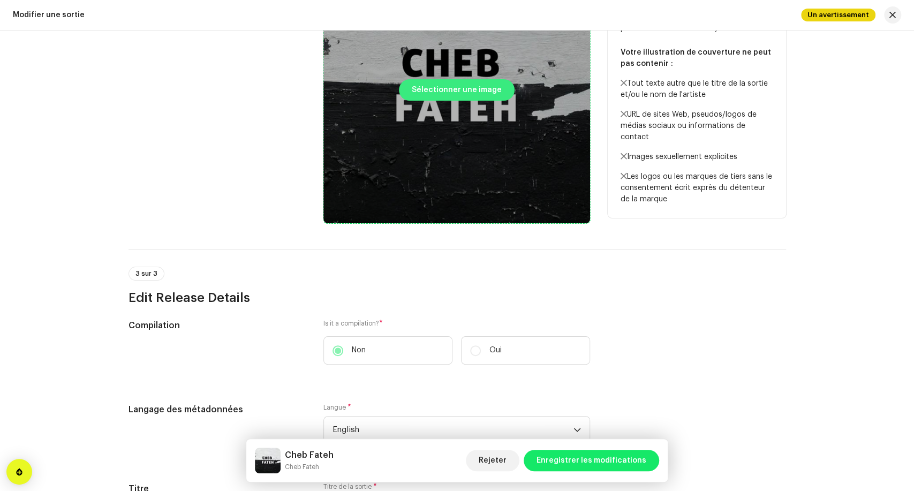
click at [481, 97] on span "Sélectionner une image" at bounding box center [457, 89] width 90 height 21
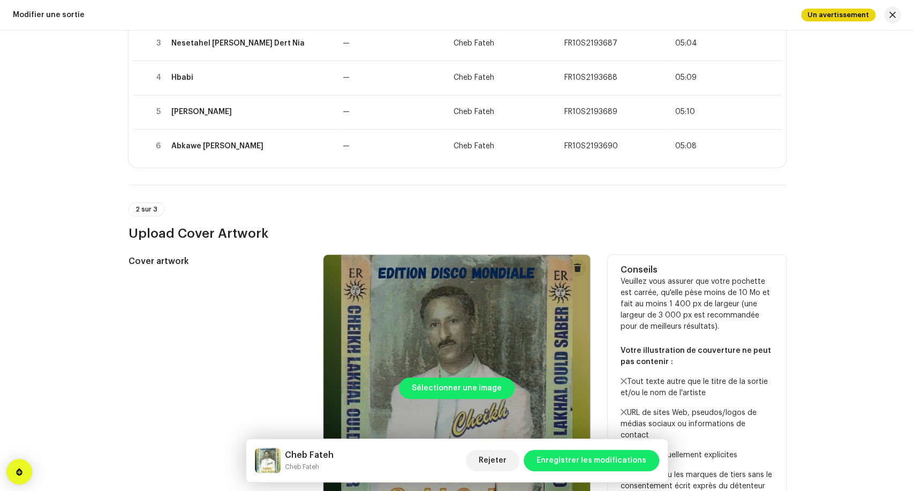
scroll to position [297, 0]
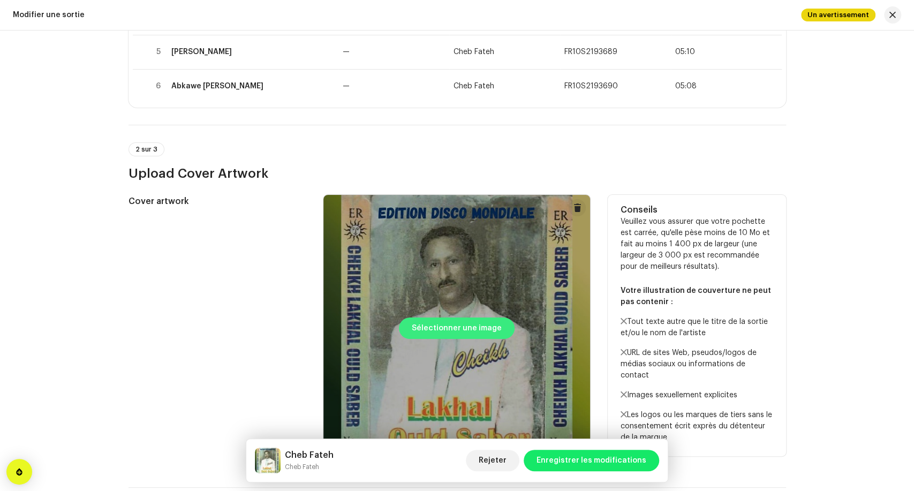
click at [469, 327] on span "Sélectionner une image" at bounding box center [457, 327] width 90 height 21
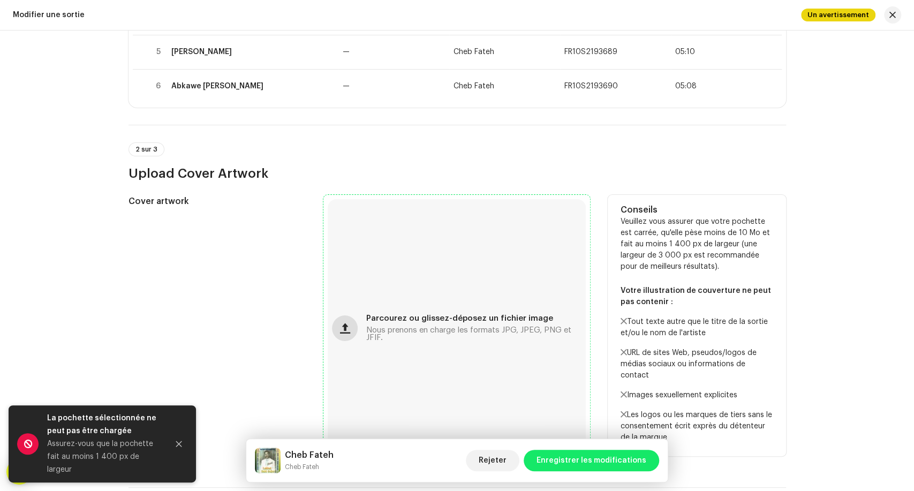
click at [347, 332] on button "button" at bounding box center [345, 328] width 26 height 26
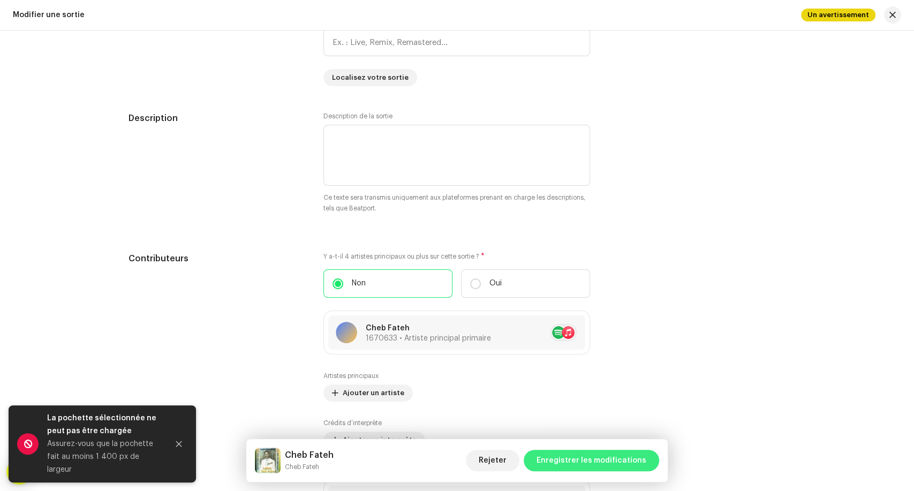
scroll to position [1130, 0]
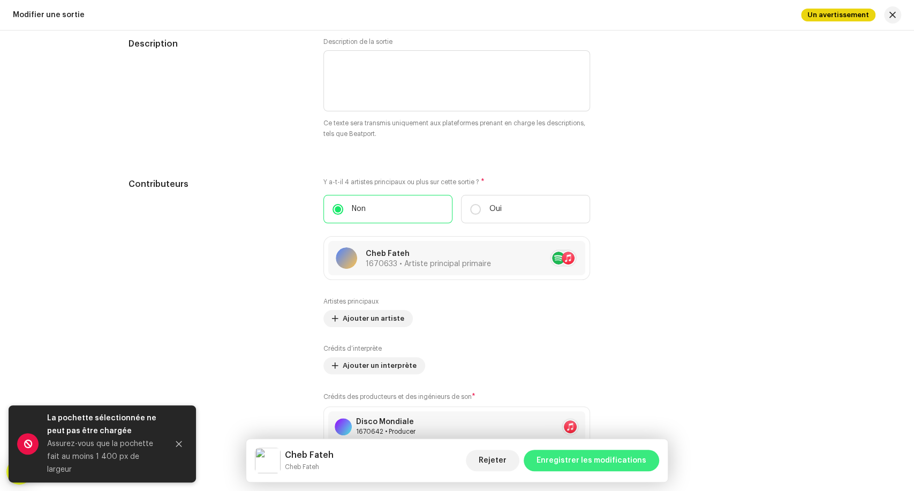
click at [616, 465] on span "Enregistrer les modifications" at bounding box center [591, 460] width 110 height 21
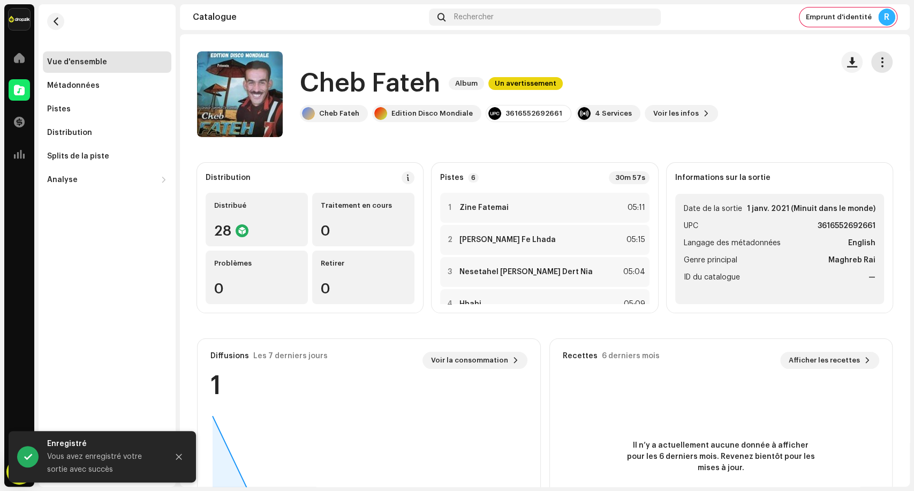
click at [881, 59] on button "button" at bounding box center [881, 61] width 21 height 21
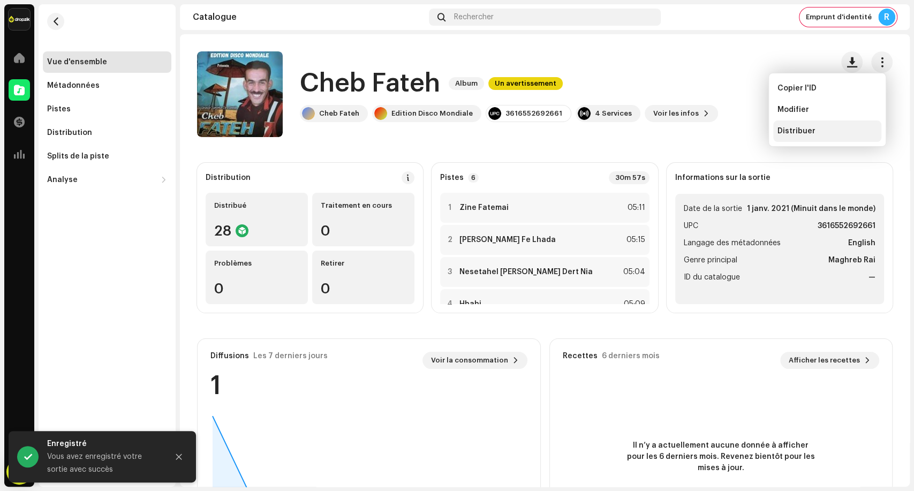
click at [827, 135] on div "Distribuer" at bounding box center [827, 130] width 108 height 21
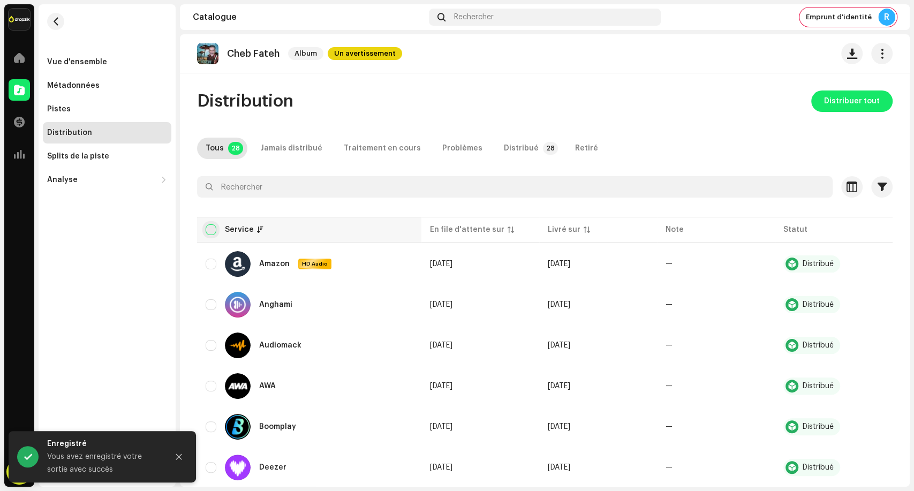
click at [211, 232] on input "checkbox" at bounding box center [211, 229] width 11 height 11
checkbox input "true"
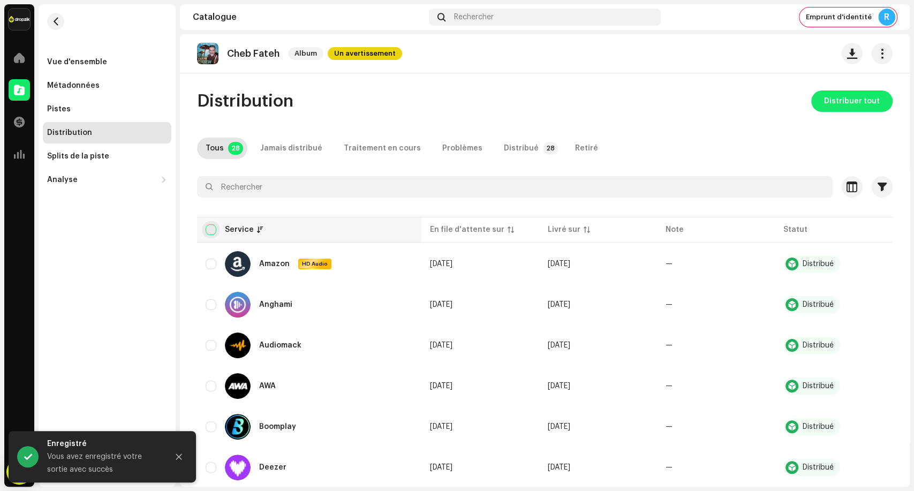
checkbox input "true"
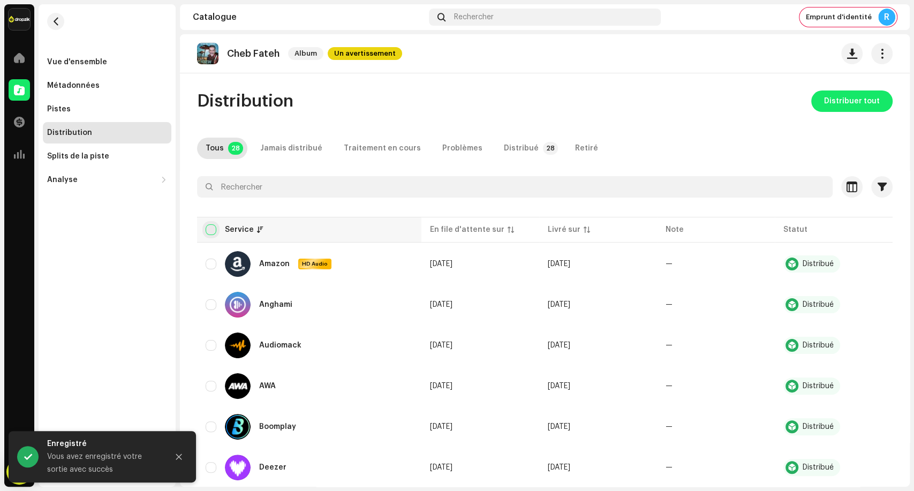
checkbox input "true"
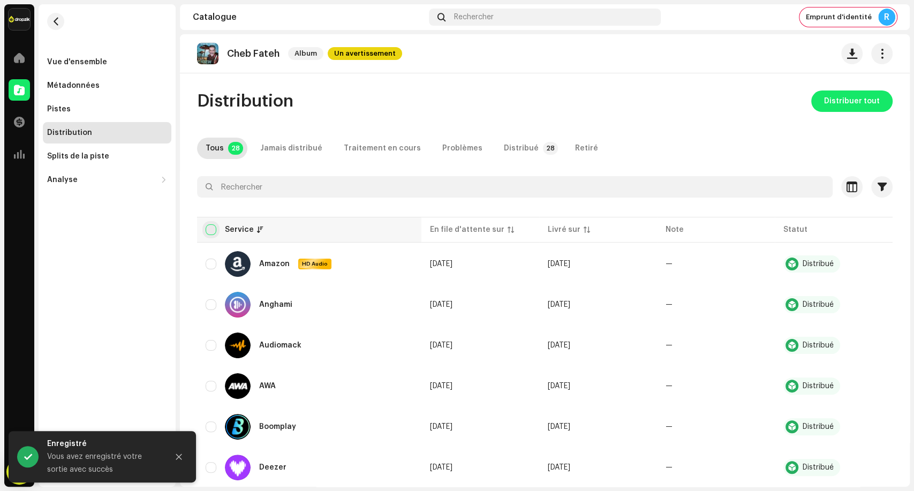
checkbox input "true"
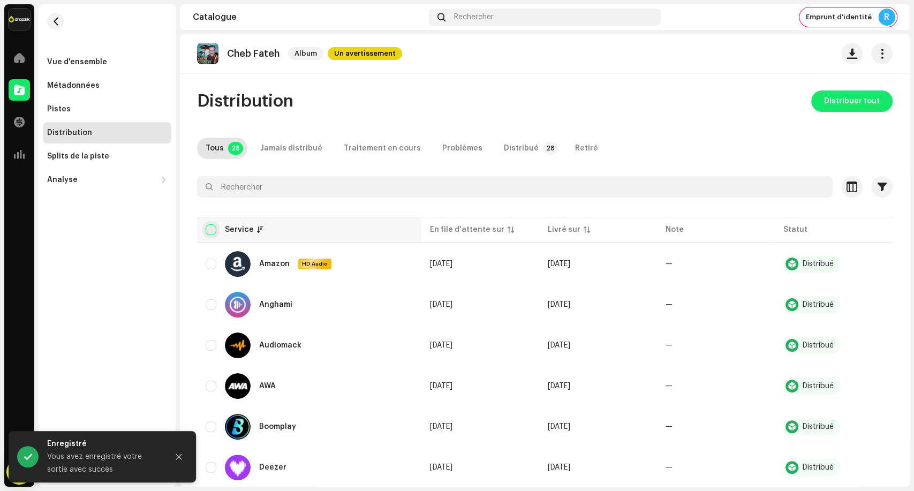
checkbox input "true"
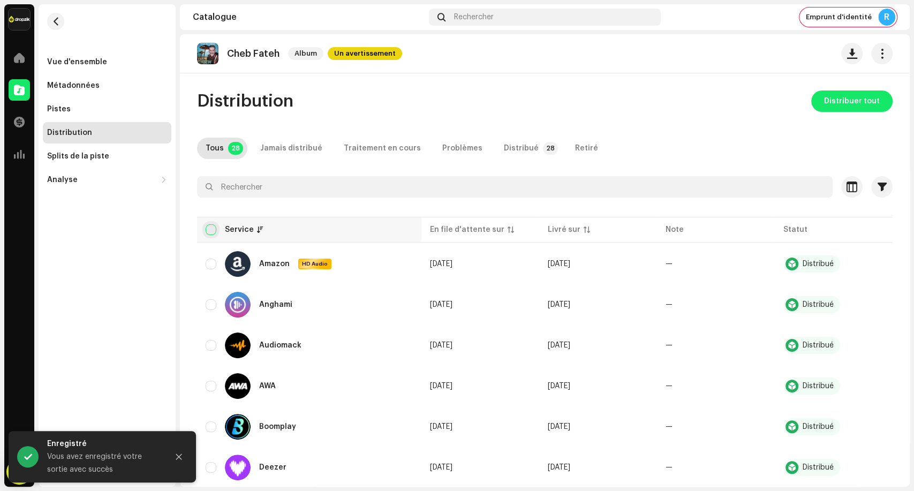
checkbox input "true"
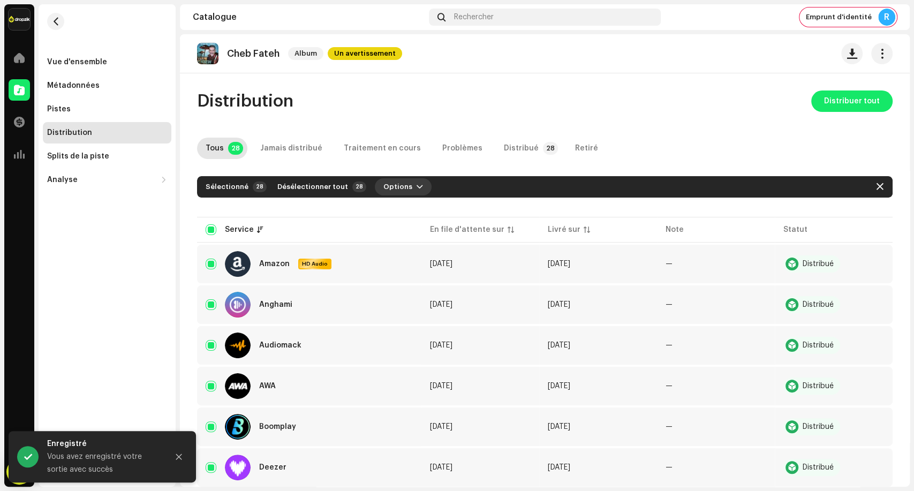
click at [412, 189] on button "Options" at bounding box center [403, 186] width 57 height 17
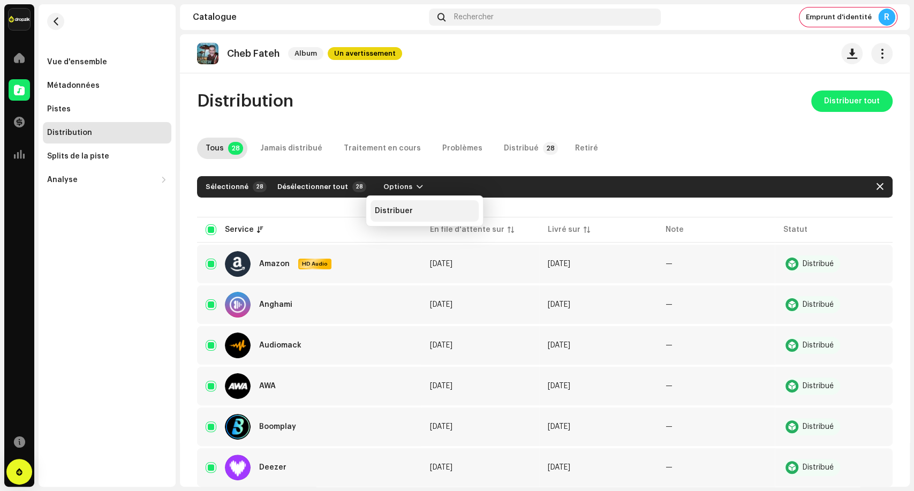
click at [410, 206] on div "Distribuer" at bounding box center [424, 210] width 108 height 21
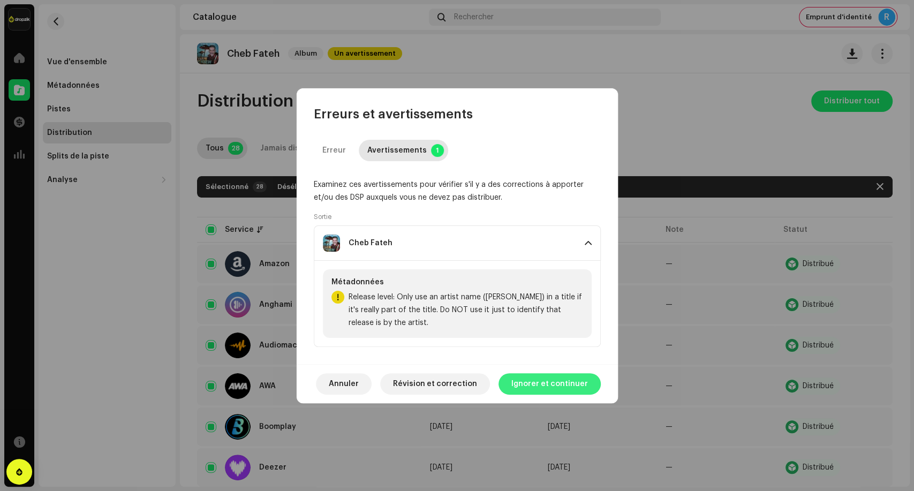
click at [559, 388] on span "Ignorer et continuer" at bounding box center [549, 383] width 77 height 21
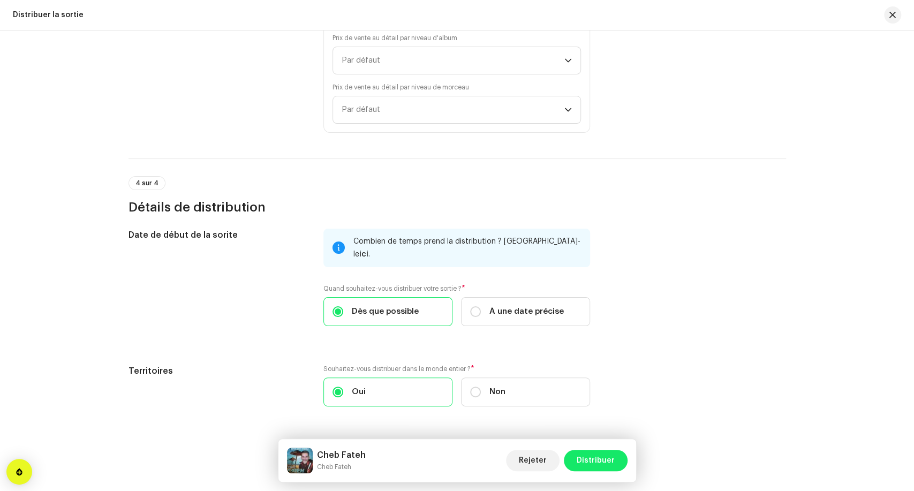
scroll to position [2010, 0]
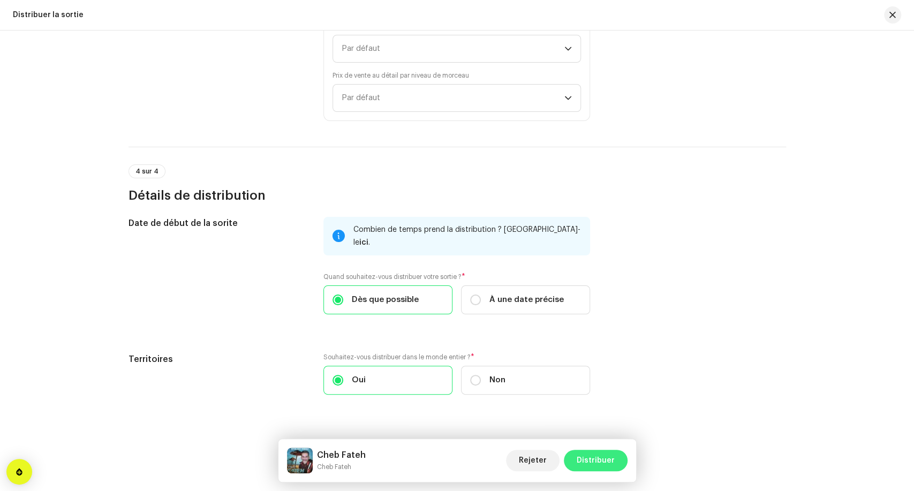
click at [605, 462] on span "Distribuer" at bounding box center [596, 460] width 38 height 21
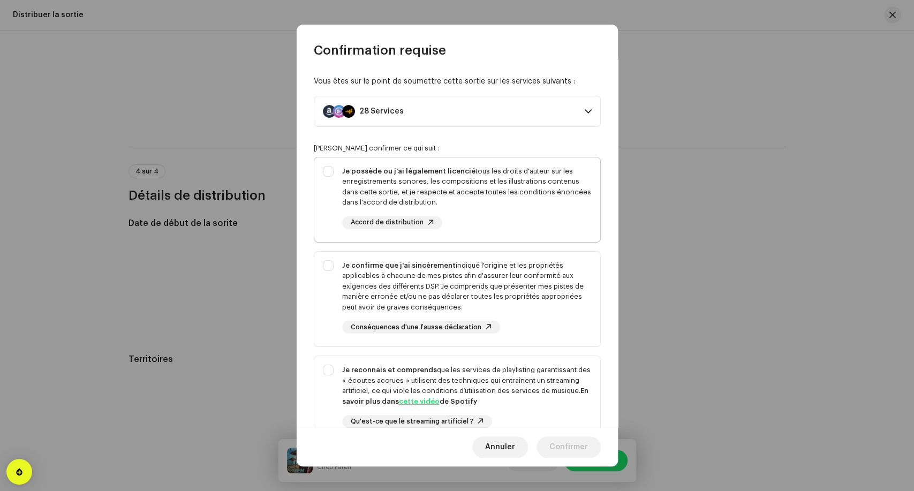
click at [479, 190] on div "Je possède ou j'ai légalement licencié tous les droits d'auteur sur les enregis…" at bounding box center [466, 187] width 249 height 42
checkbox input "true"
click at [501, 285] on div "Je confirme que j'ai sincèrement indiqué l'origine et les propriétés applicable…" at bounding box center [466, 286] width 249 height 52
checkbox input "true"
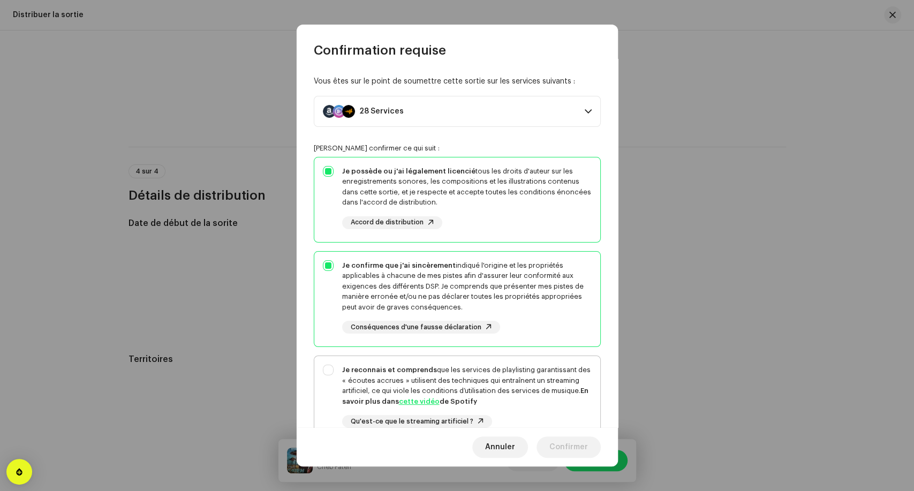
click at [547, 377] on div "Je reconnais et comprends que les services de playlisting garantissant des « éc…" at bounding box center [466, 386] width 249 height 42
checkbox input "true"
click at [580, 448] on span "Confirmer" at bounding box center [568, 446] width 39 height 21
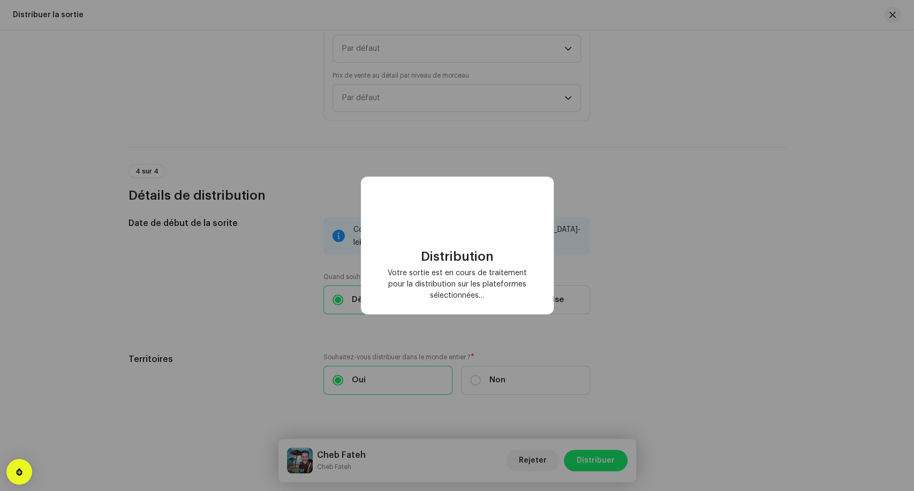
checkbox input "false"
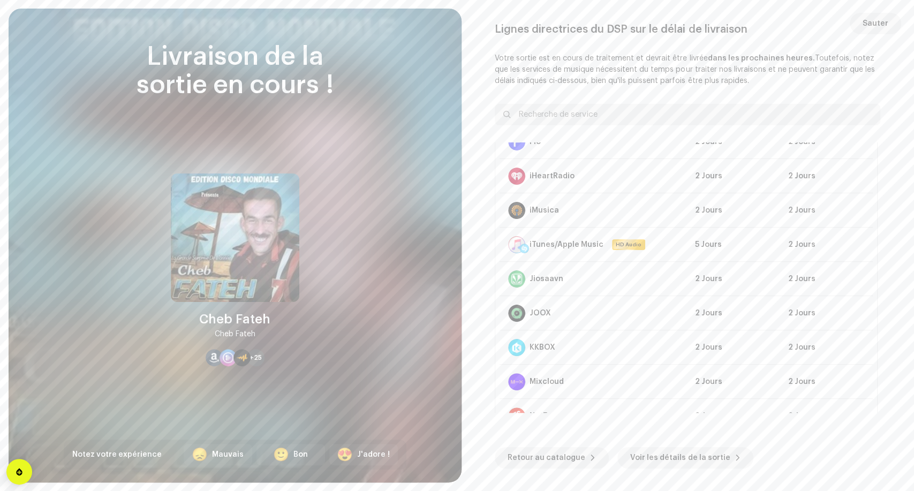
scroll to position [357, 0]
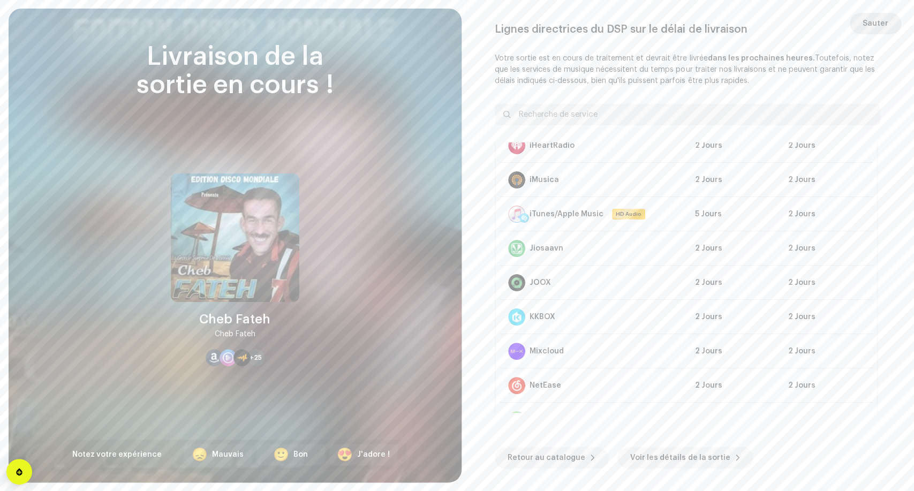
click at [874, 24] on span "Sauter" at bounding box center [876, 23] width 26 height 21
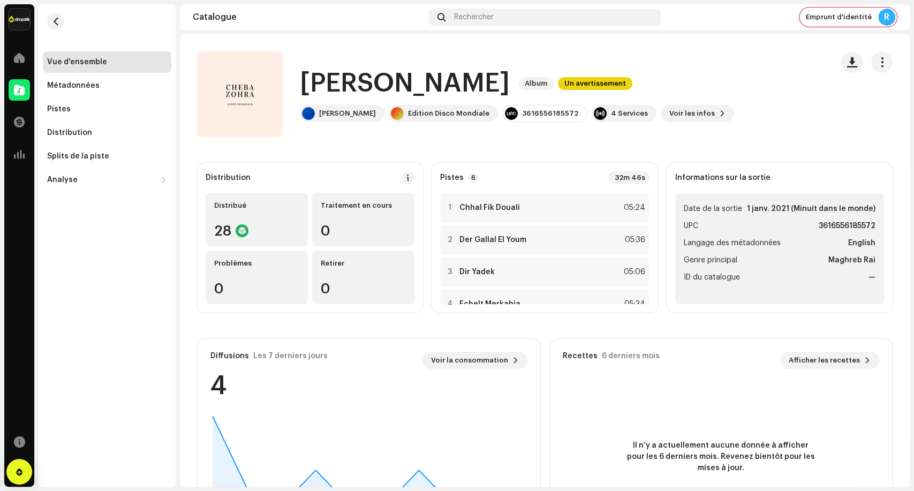
click at [801, 90] on div "[PERSON_NAME] Album Un avertissement [PERSON_NAME] Edition Disco Mondiale 36165…" at bounding box center [510, 94] width 627 height 86
click at [878, 64] on span "button" at bounding box center [882, 62] width 10 height 9
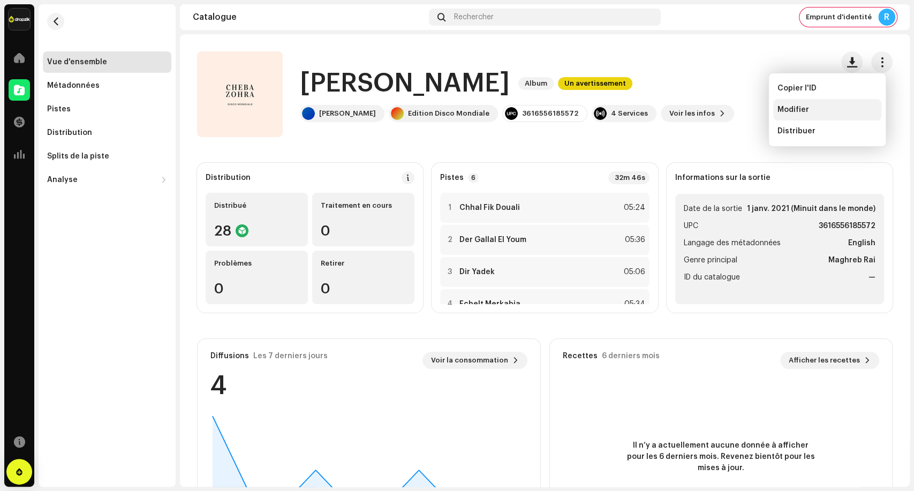
click at [852, 111] on div "Modifier" at bounding box center [827, 109] width 100 height 9
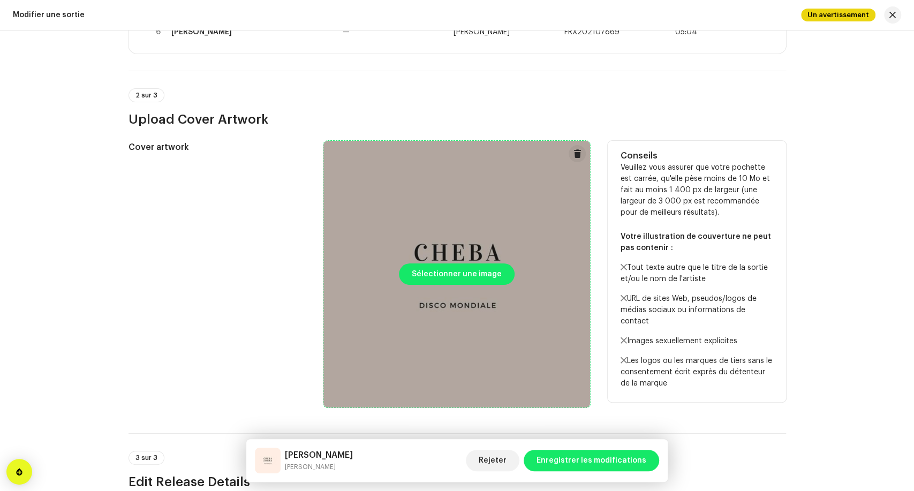
scroll to position [357, 0]
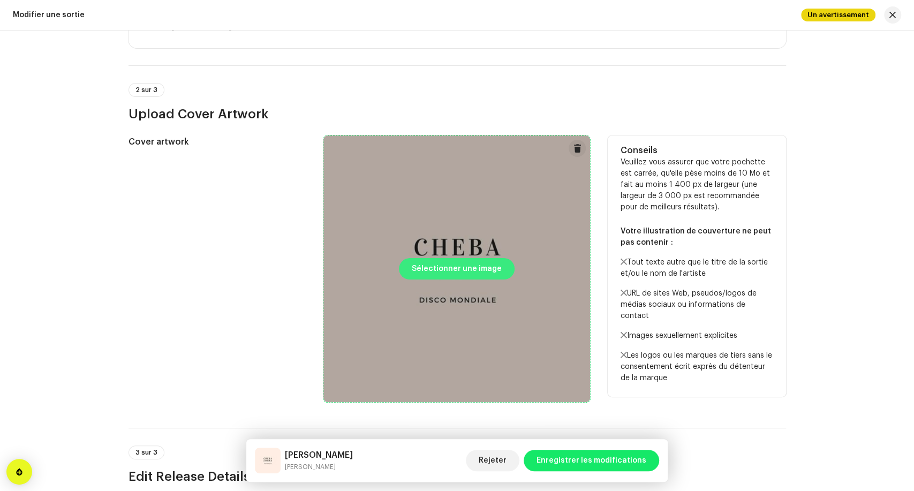
click at [455, 263] on span "Sélectionner une image" at bounding box center [457, 268] width 90 height 21
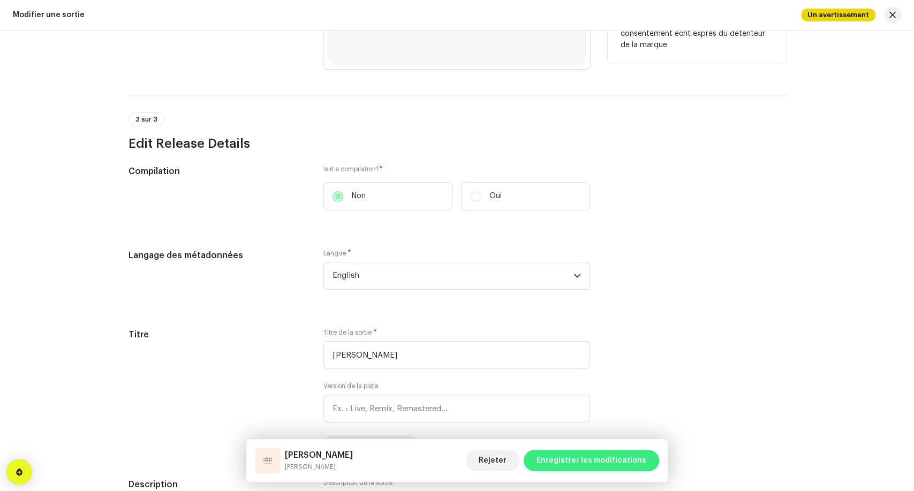
scroll to position [714, 0]
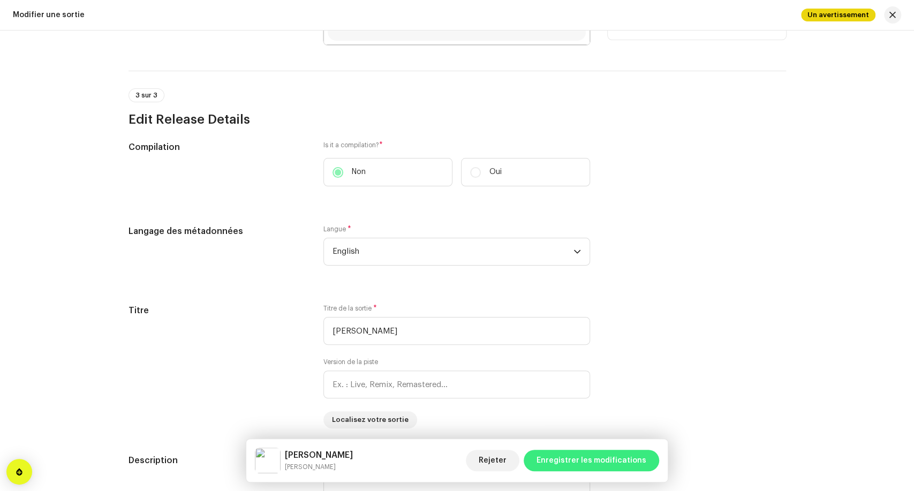
click at [615, 468] on span "Enregistrer les modifications" at bounding box center [591, 460] width 110 height 21
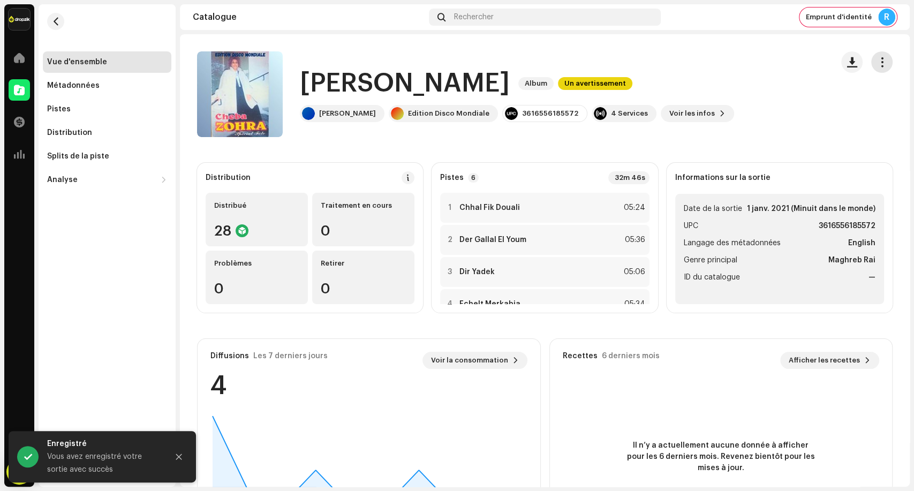
click at [881, 65] on button "button" at bounding box center [881, 61] width 21 height 21
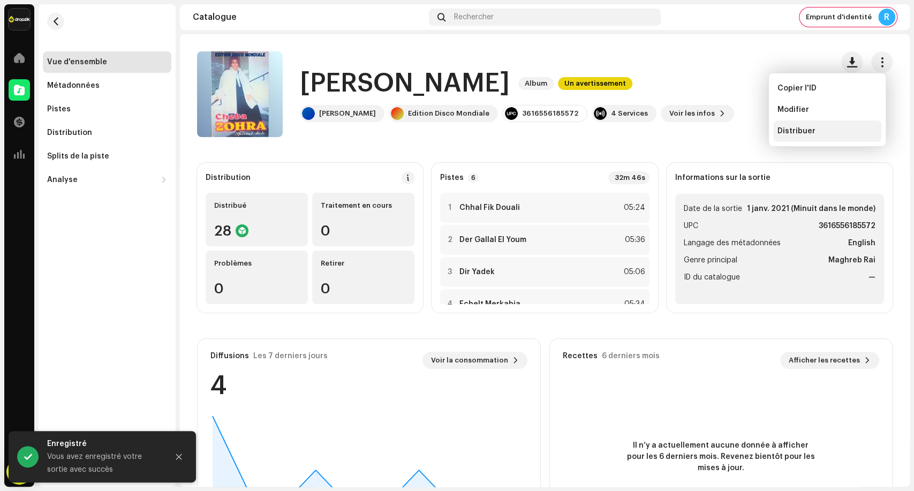
click at [838, 130] on div "Distribuer" at bounding box center [827, 131] width 100 height 9
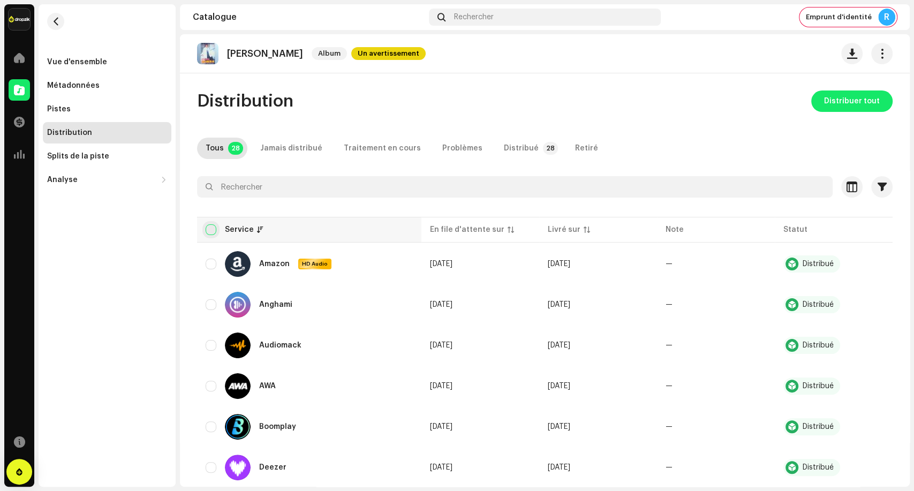
click at [216, 231] on input "checkbox" at bounding box center [211, 229] width 11 height 11
checkbox input "true"
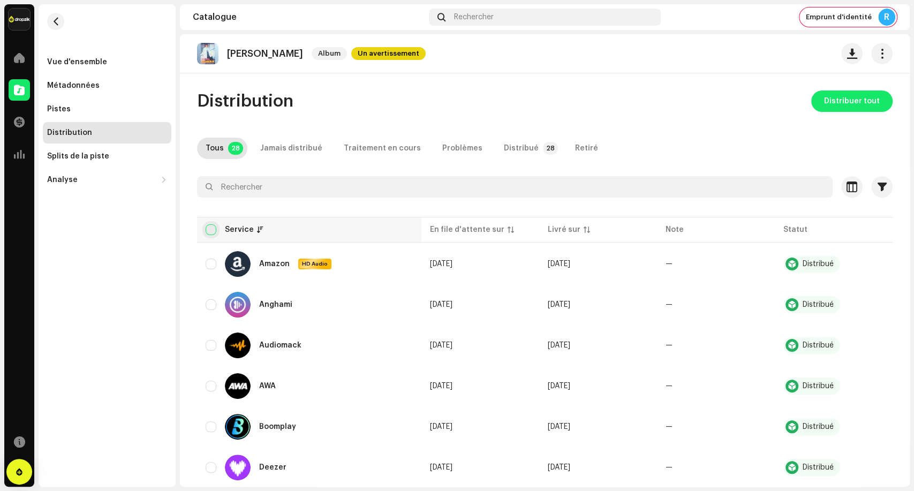
checkbox input "true"
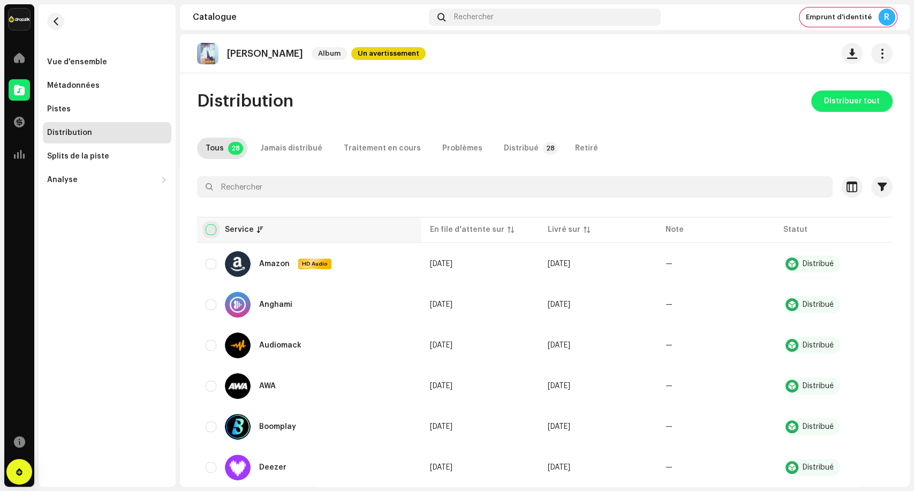
checkbox input "true"
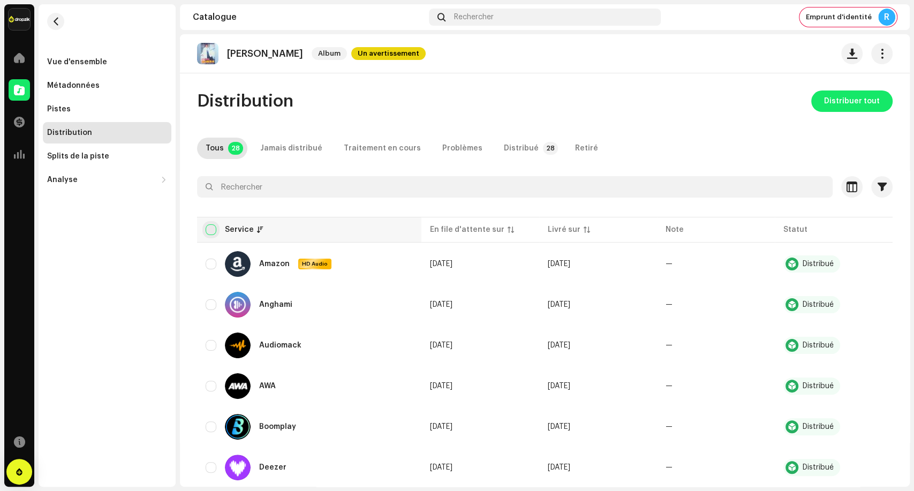
checkbox input "true"
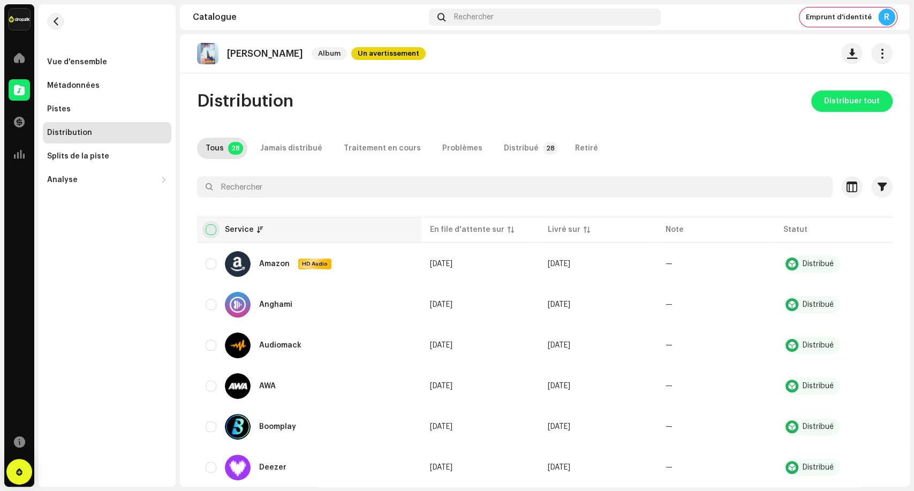
checkbox input "true"
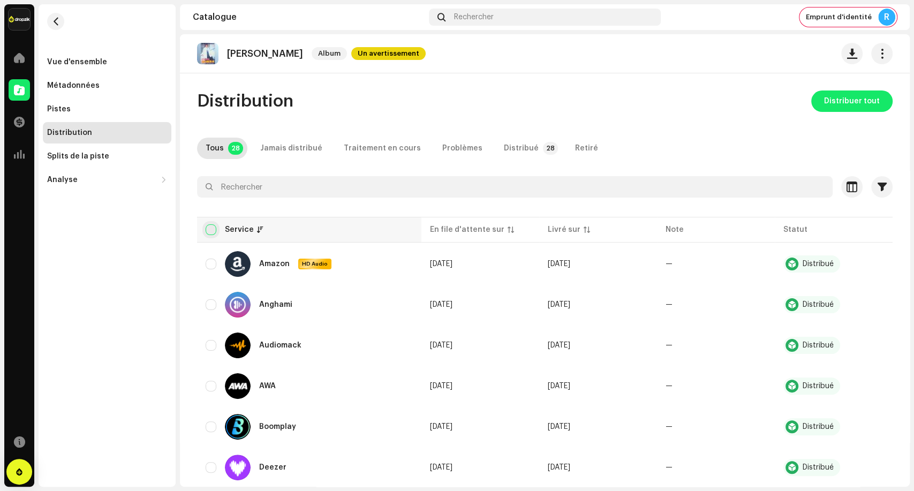
checkbox input "true"
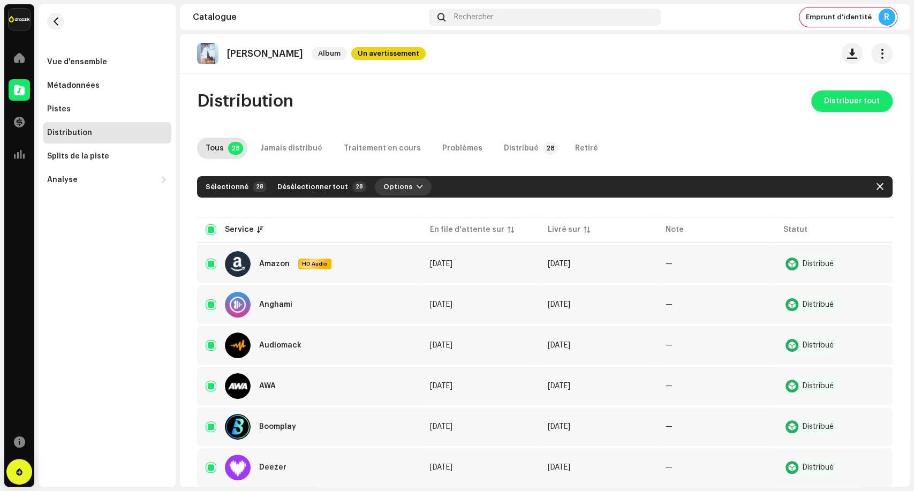
click at [394, 188] on span "Options" at bounding box center [397, 186] width 29 height 21
click at [421, 215] on div "Distribuer" at bounding box center [424, 210] width 108 height 21
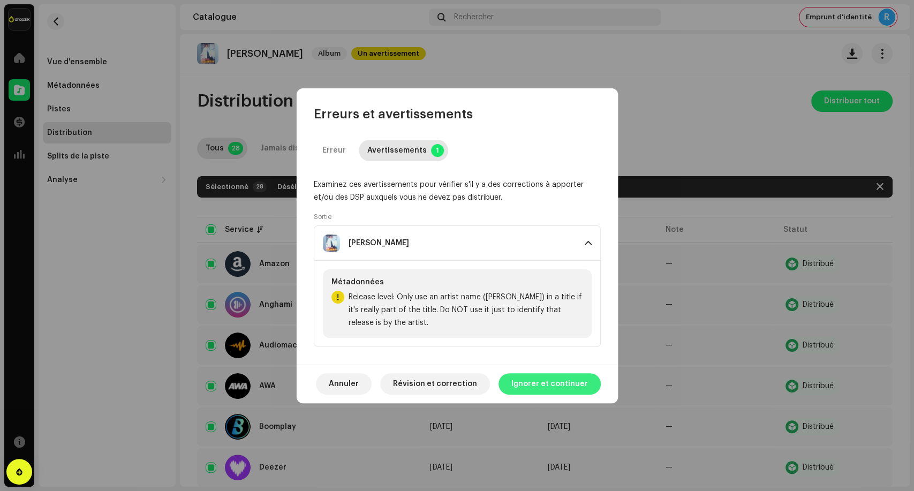
click at [571, 387] on span "Ignorer et continuer" at bounding box center [549, 383] width 77 height 21
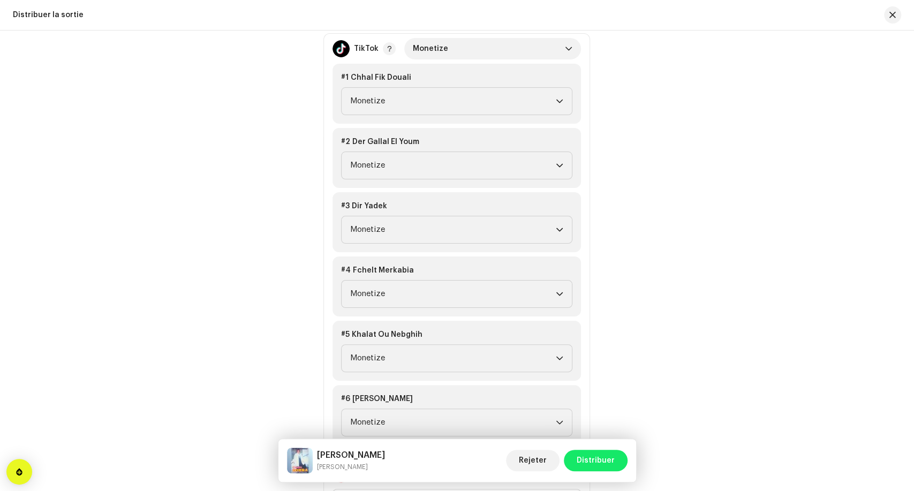
scroll to position [1474, 0]
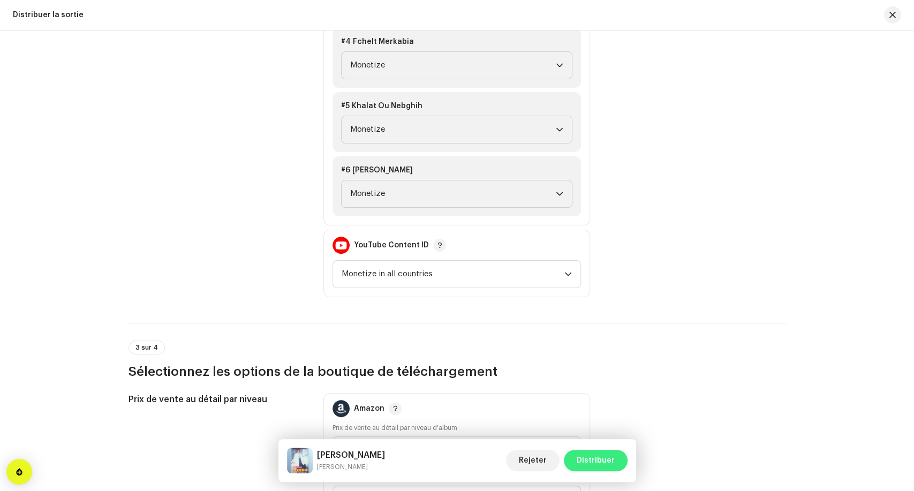
click at [608, 465] on span "Distribuer" at bounding box center [596, 460] width 38 height 21
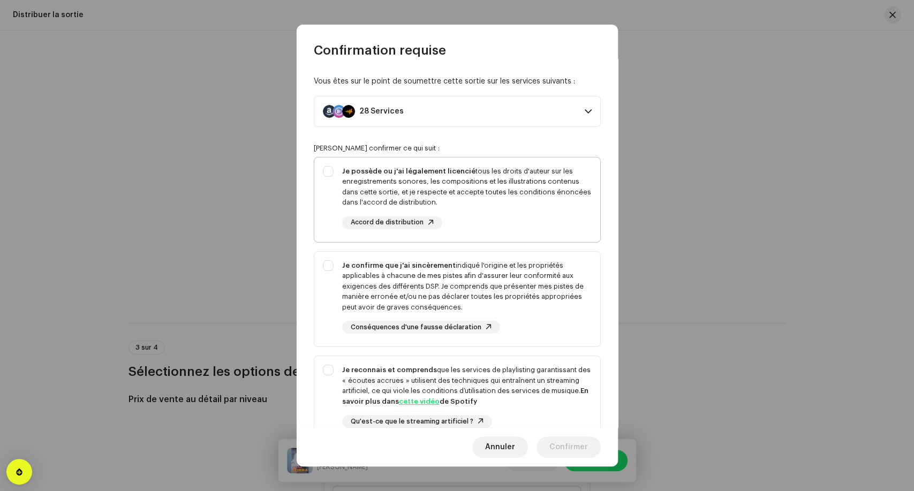
click at [490, 186] on div "Je possède ou j'ai légalement licencié tous les droits d'auteur sur les enregis…" at bounding box center [466, 187] width 249 height 42
checkbox input "true"
click at [514, 302] on div "Je confirme que j'ai sincèrement indiqué l'origine et les propriétés applicable…" at bounding box center [466, 286] width 249 height 52
checkbox input "true"
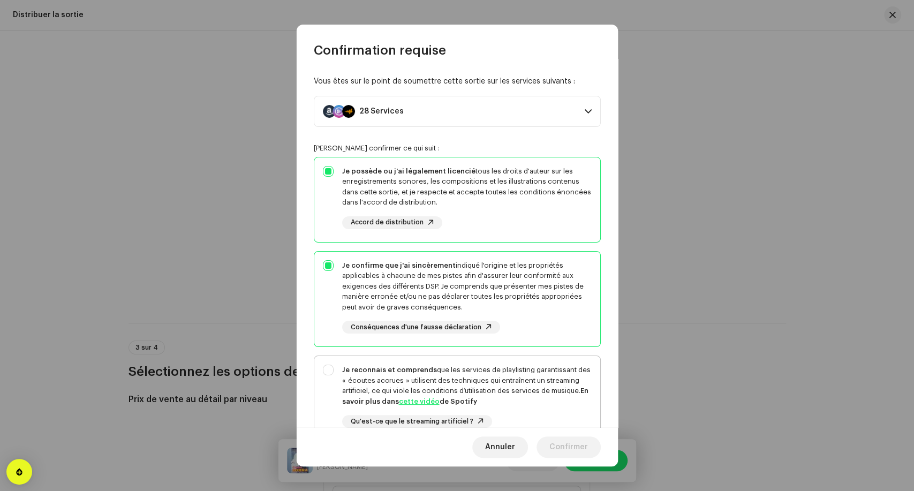
click at [515, 376] on div "Je reconnais et comprends que les services de playlisting garantissant des « éc…" at bounding box center [466, 386] width 249 height 42
checkbox input "true"
click at [568, 446] on span "Confirmer" at bounding box center [568, 446] width 39 height 21
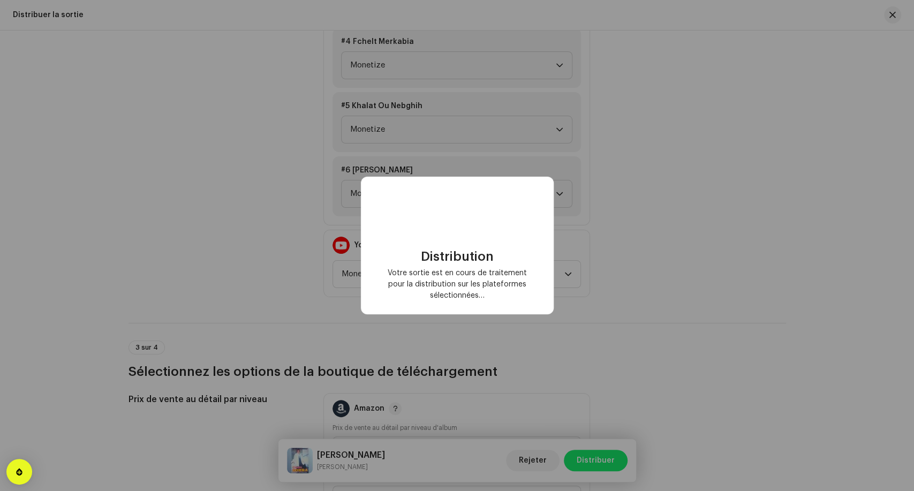
checkbox input "false"
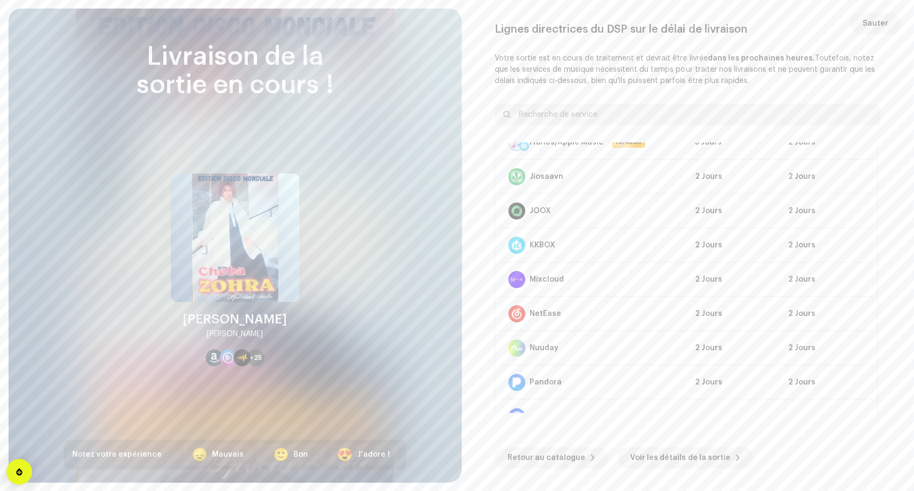
scroll to position [475, 0]
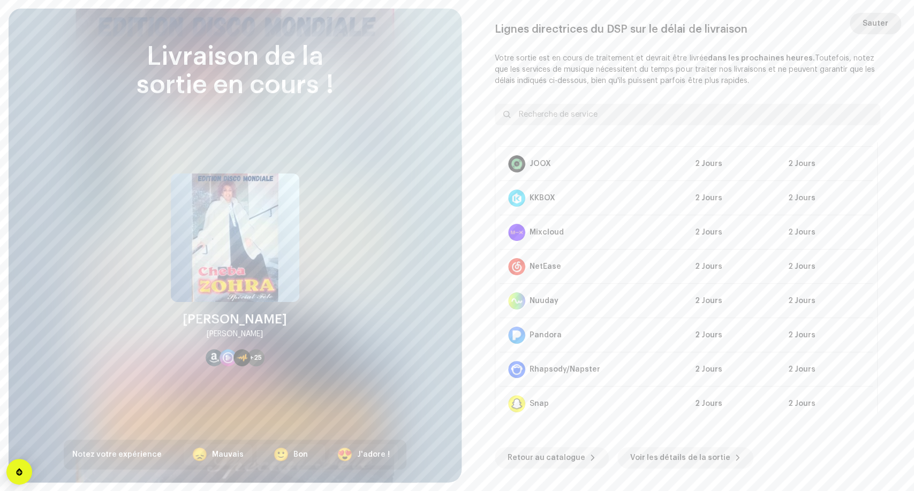
click at [876, 19] on span "Sauter" at bounding box center [876, 23] width 26 height 21
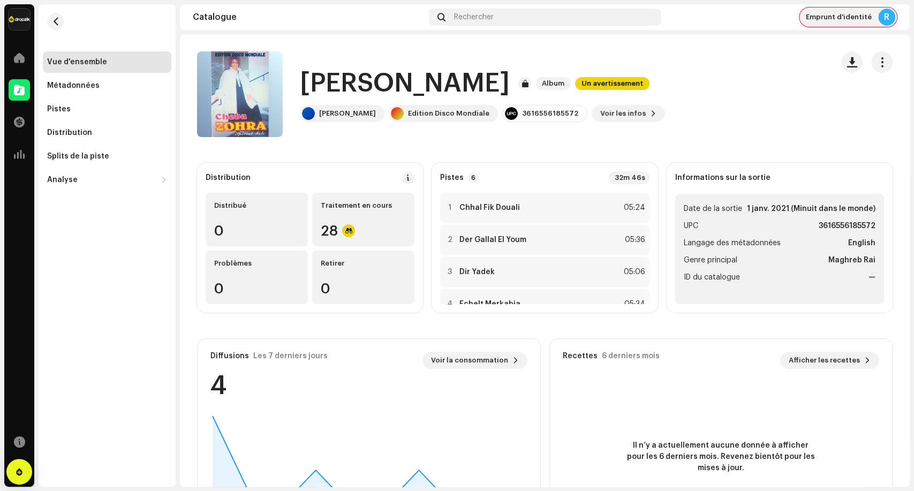
click at [880, 19] on div "R" at bounding box center [886, 17] width 17 height 17
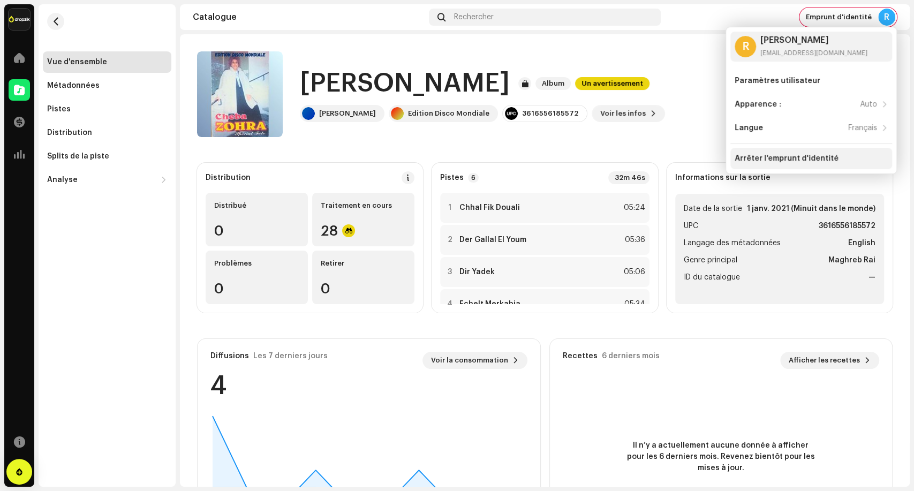
click at [803, 155] on div "Arrêter l'emprunt d'identité" at bounding box center [787, 158] width 104 height 9
